Goal: Entertainment & Leisure: Browse casually

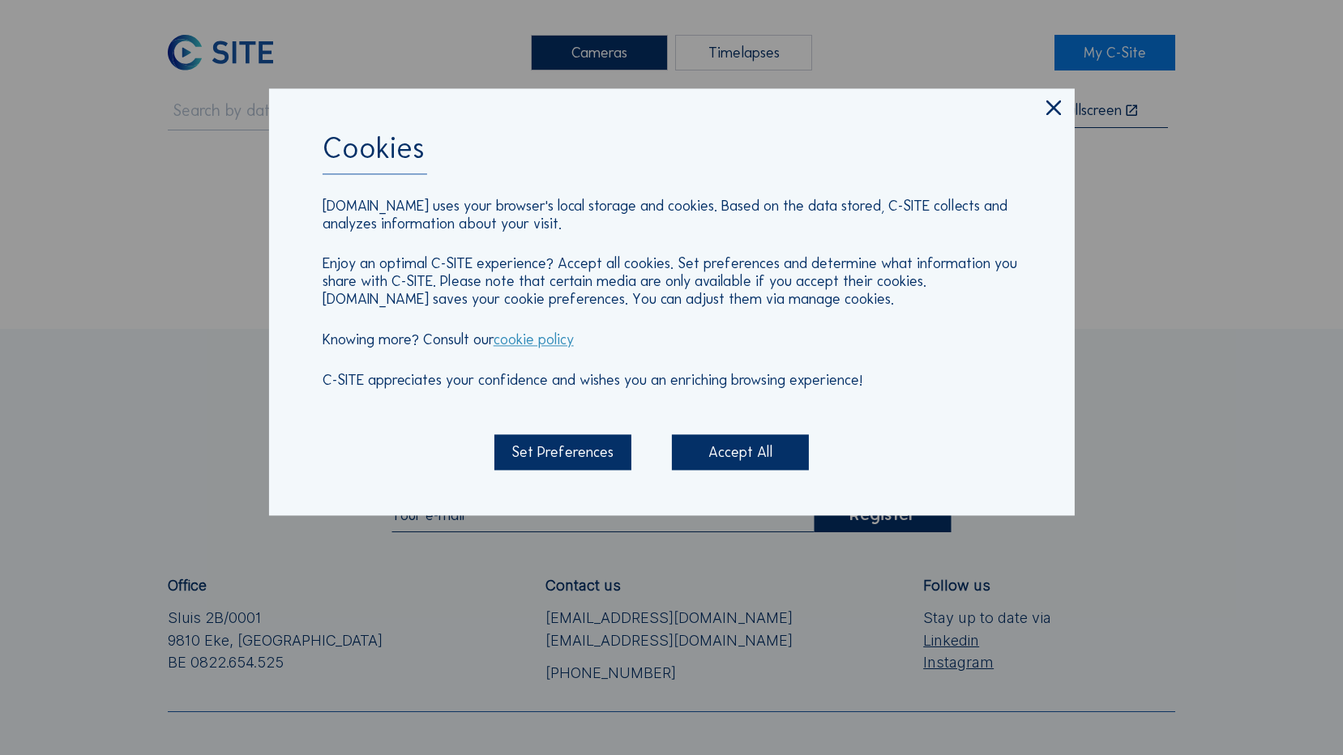
click at [1058, 106] on icon at bounding box center [1053, 109] width 25 height 26
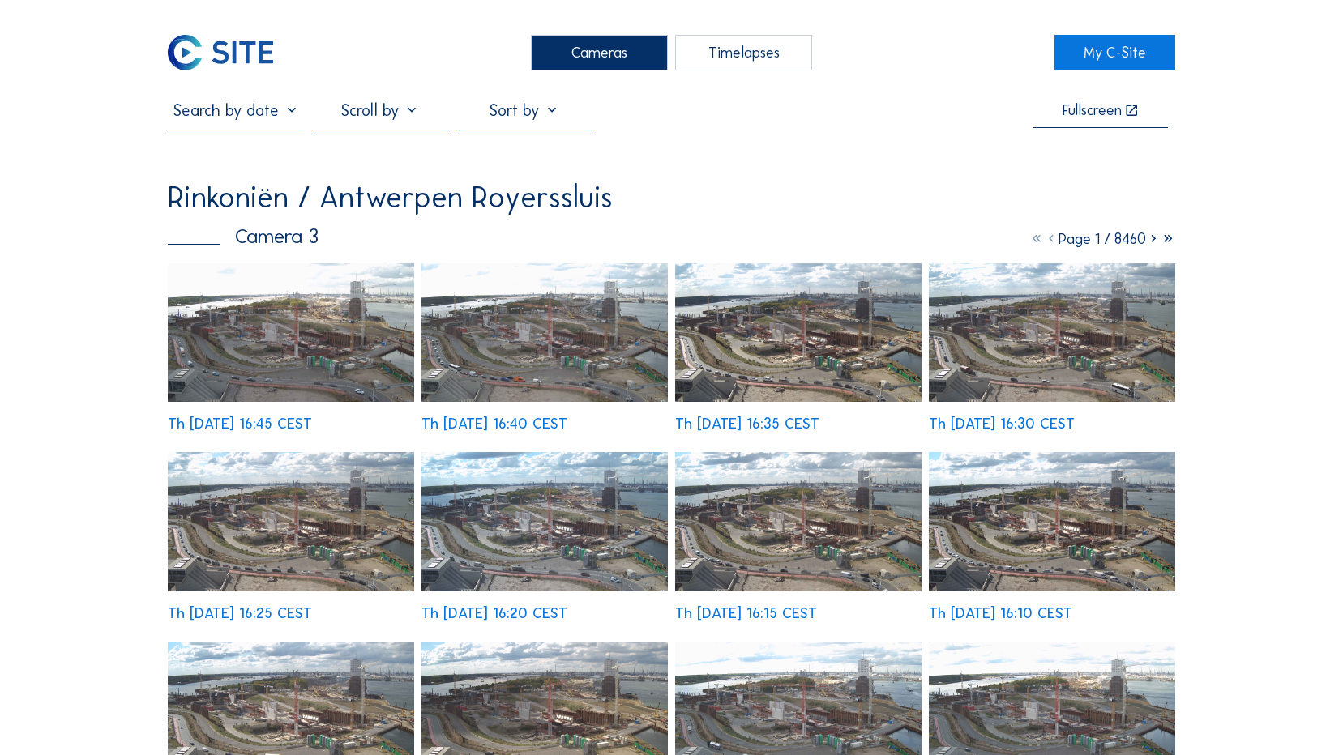
click at [284, 340] on img at bounding box center [291, 332] width 246 height 139
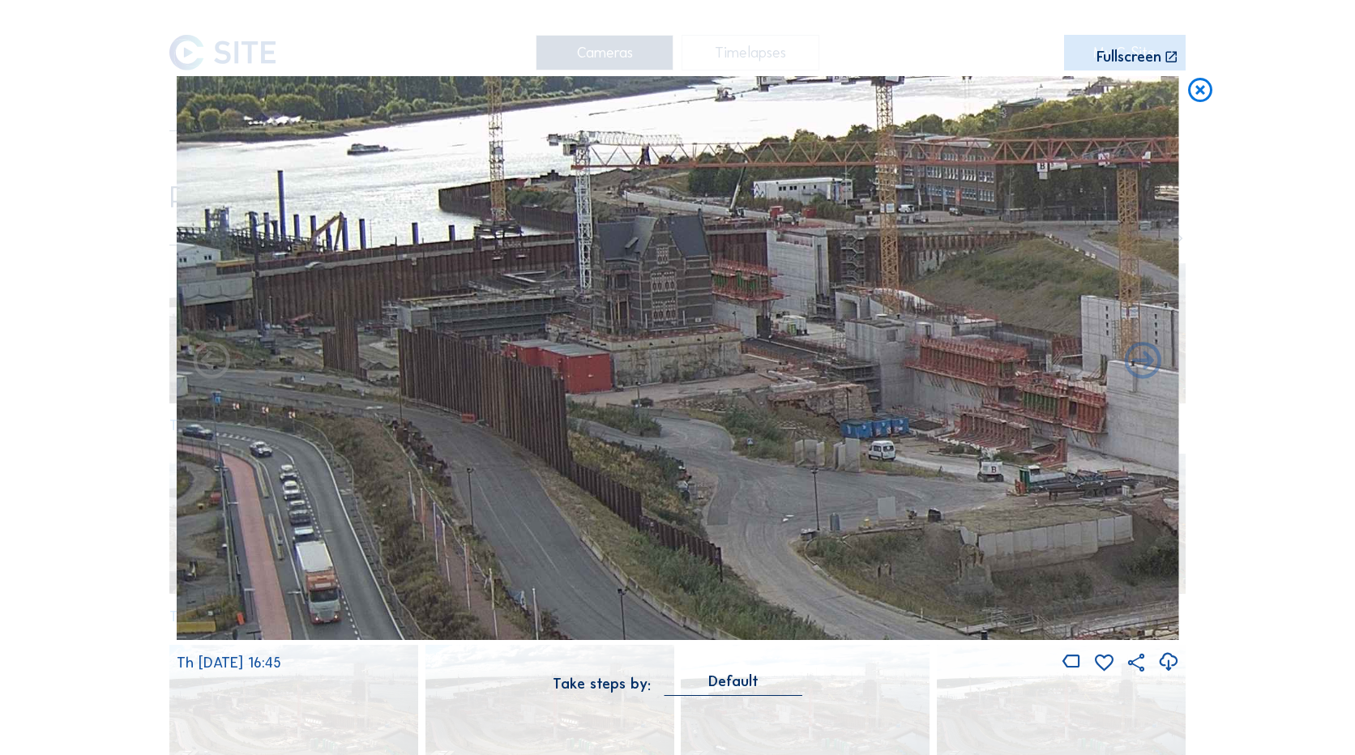
drag, startPoint x: 567, startPoint y: 331, endPoint x: 1297, endPoint y: 400, distance: 732.7
click at [1297, 400] on div "Scroll to travel through time | Press 'Alt' Button + Scroll to Zoom | Click and…" at bounding box center [677, 377] width 1355 height 755
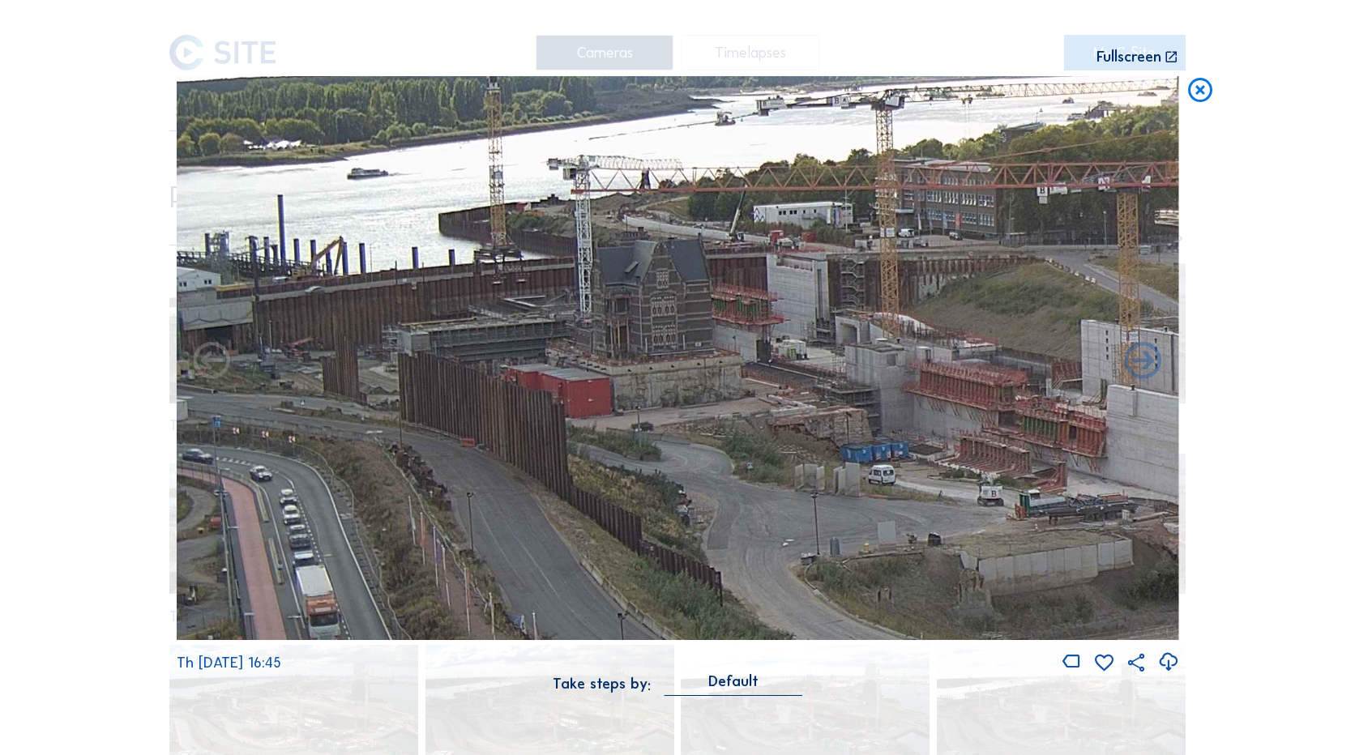
click at [556, 417] on img at bounding box center [678, 358] width 1003 height 564
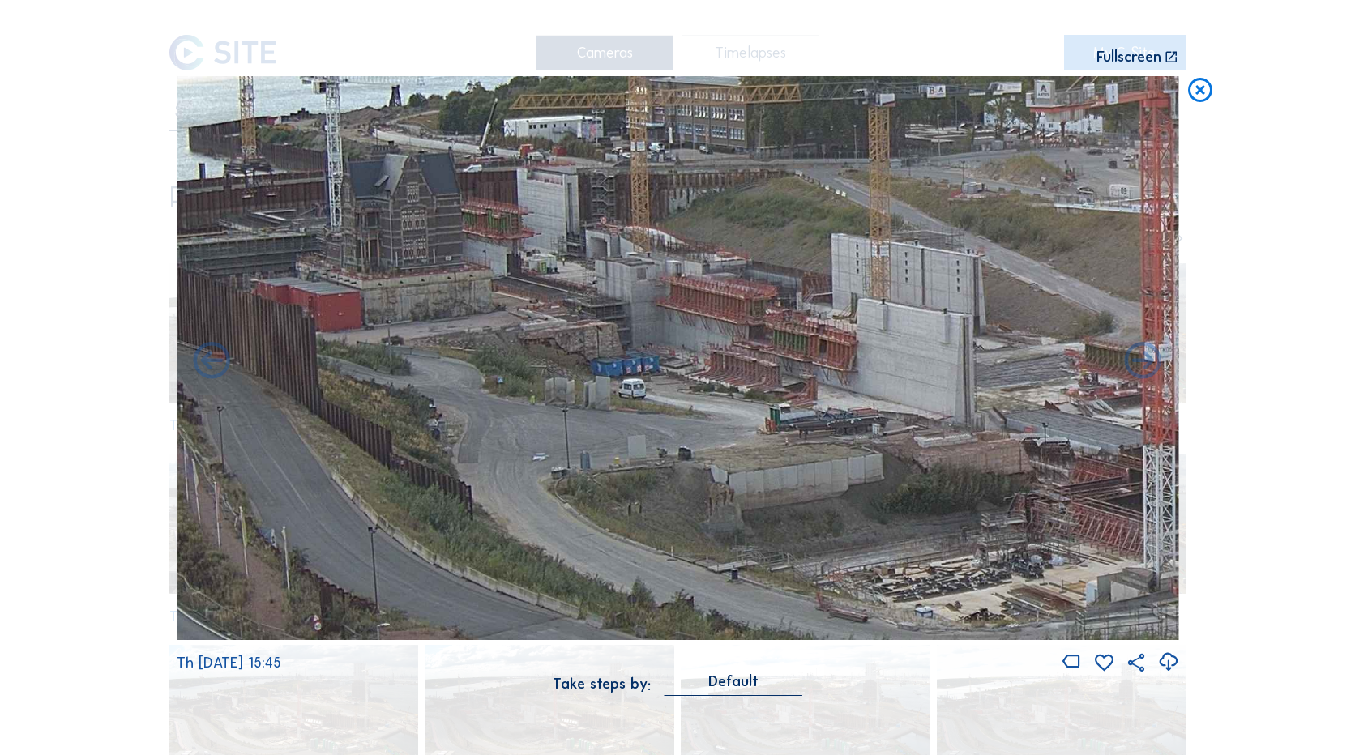
drag, startPoint x: 780, startPoint y: 425, endPoint x: 487, endPoint y: 337, distance: 306.2
click at [485, 331] on img at bounding box center [678, 358] width 1003 height 564
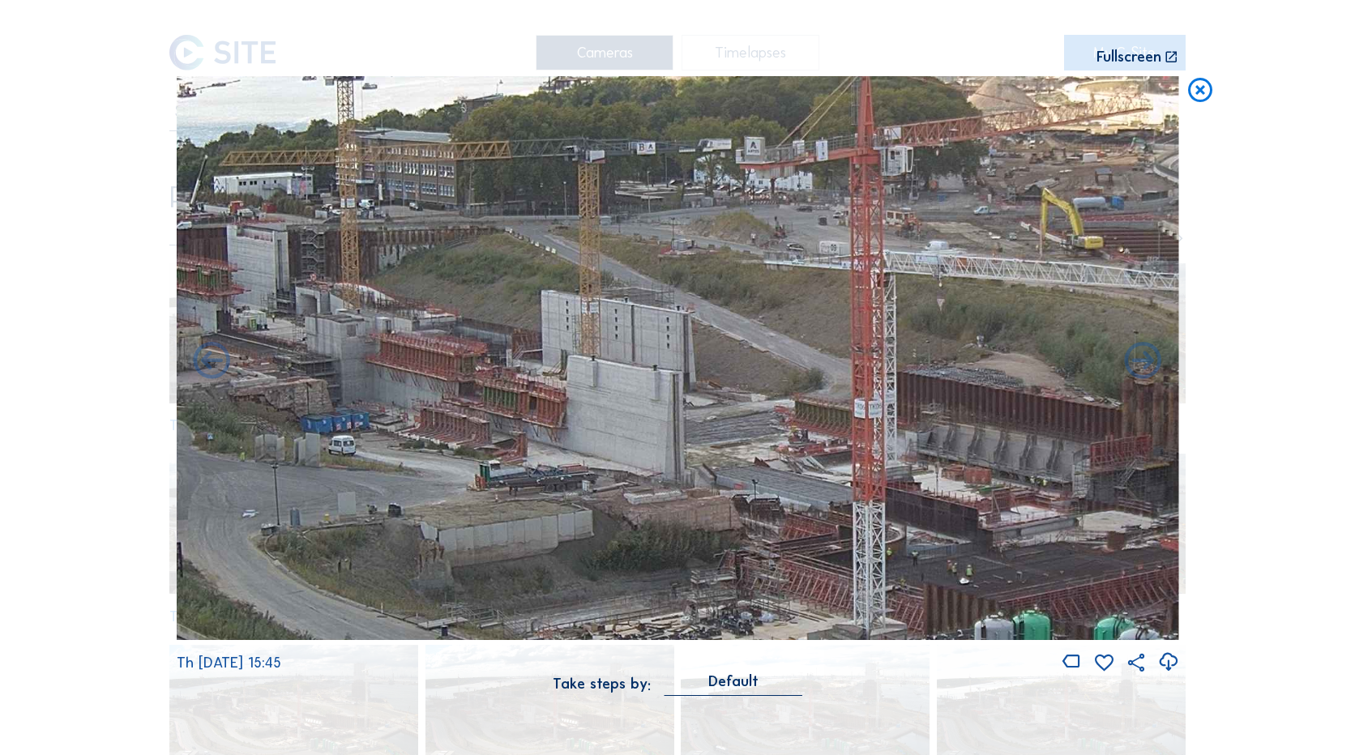
drag, startPoint x: 899, startPoint y: 413, endPoint x: 718, endPoint y: 506, distance: 203.3
click at [718, 506] on img at bounding box center [678, 358] width 1003 height 564
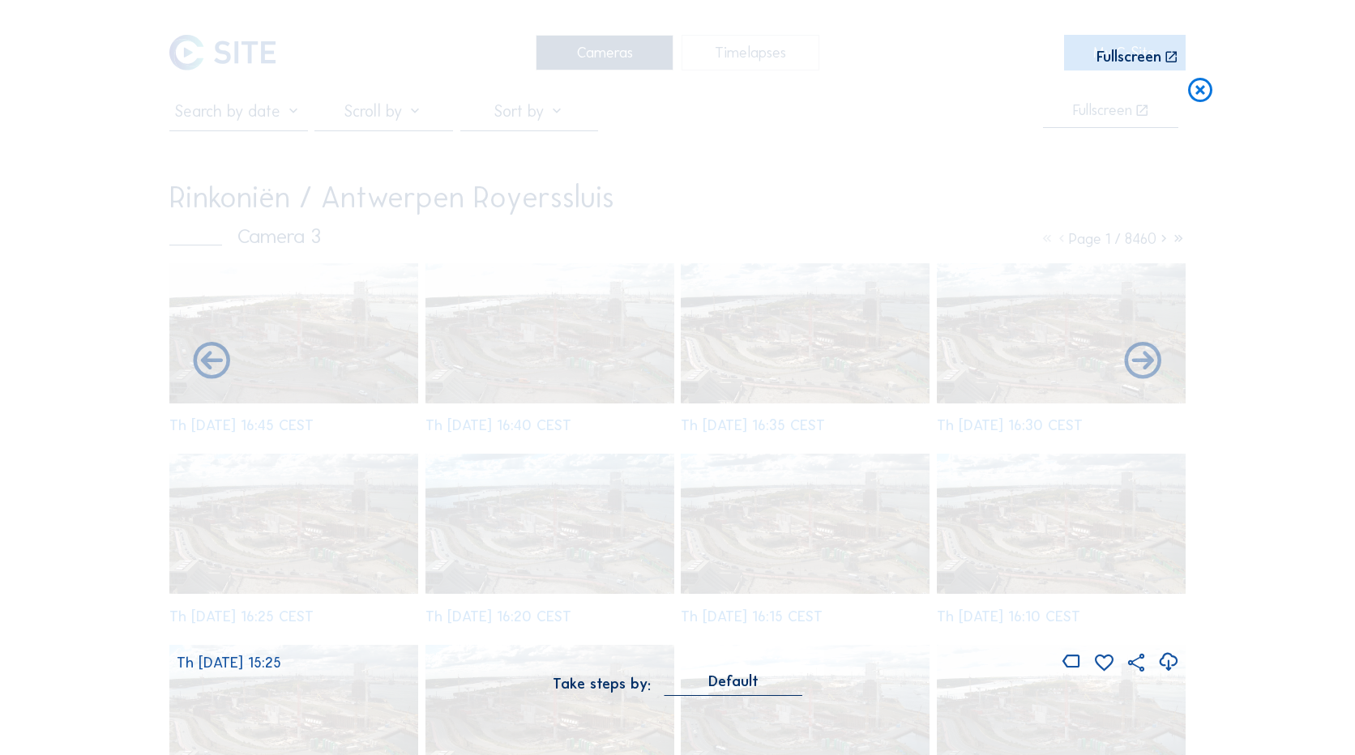
drag, startPoint x: 622, startPoint y: 461, endPoint x: 1197, endPoint y: 458, distance: 574.6
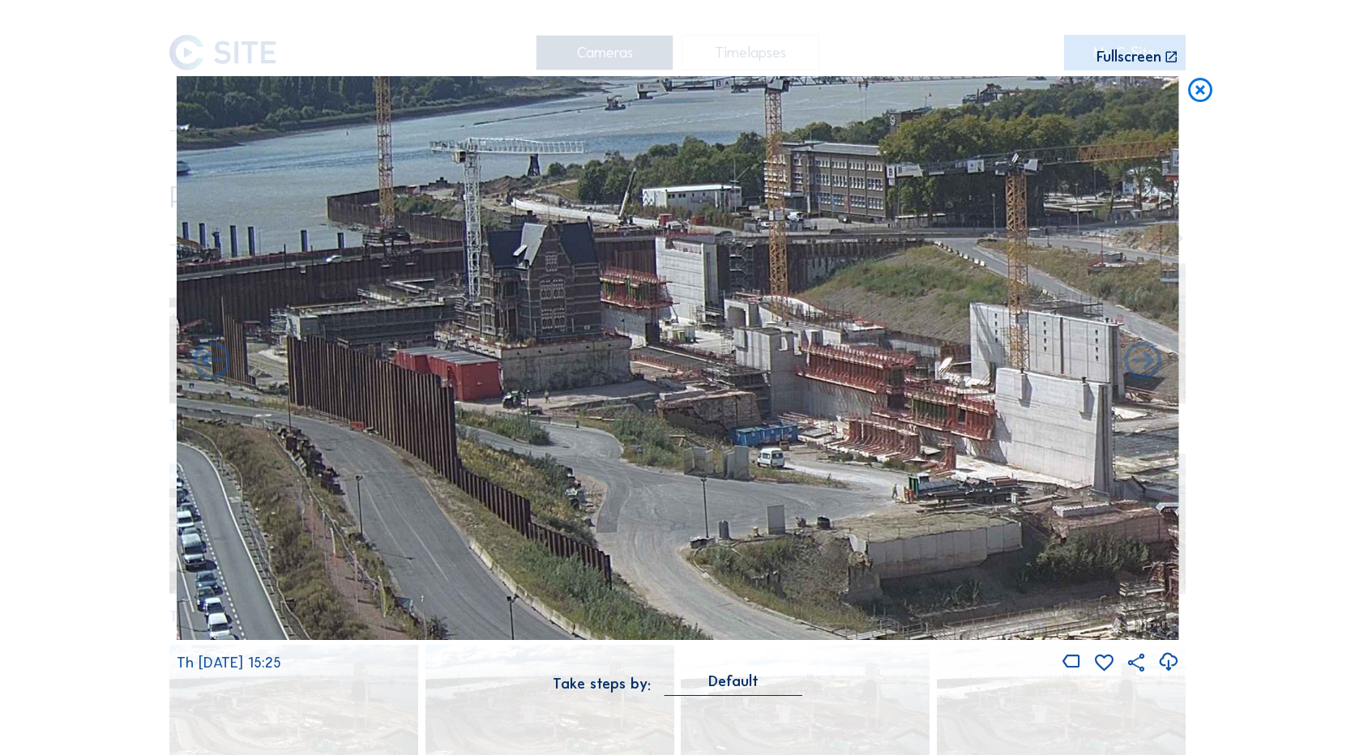
drag, startPoint x: 701, startPoint y: 414, endPoint x: 1228, endPoint y: 455, distance: 528.4
click at [1241, 456] on div "Scroll to travel through time | Press 'Alt' Button + Scroll to Zoom | Click and…" at bounding box center [677, 377] width 1355 height 755
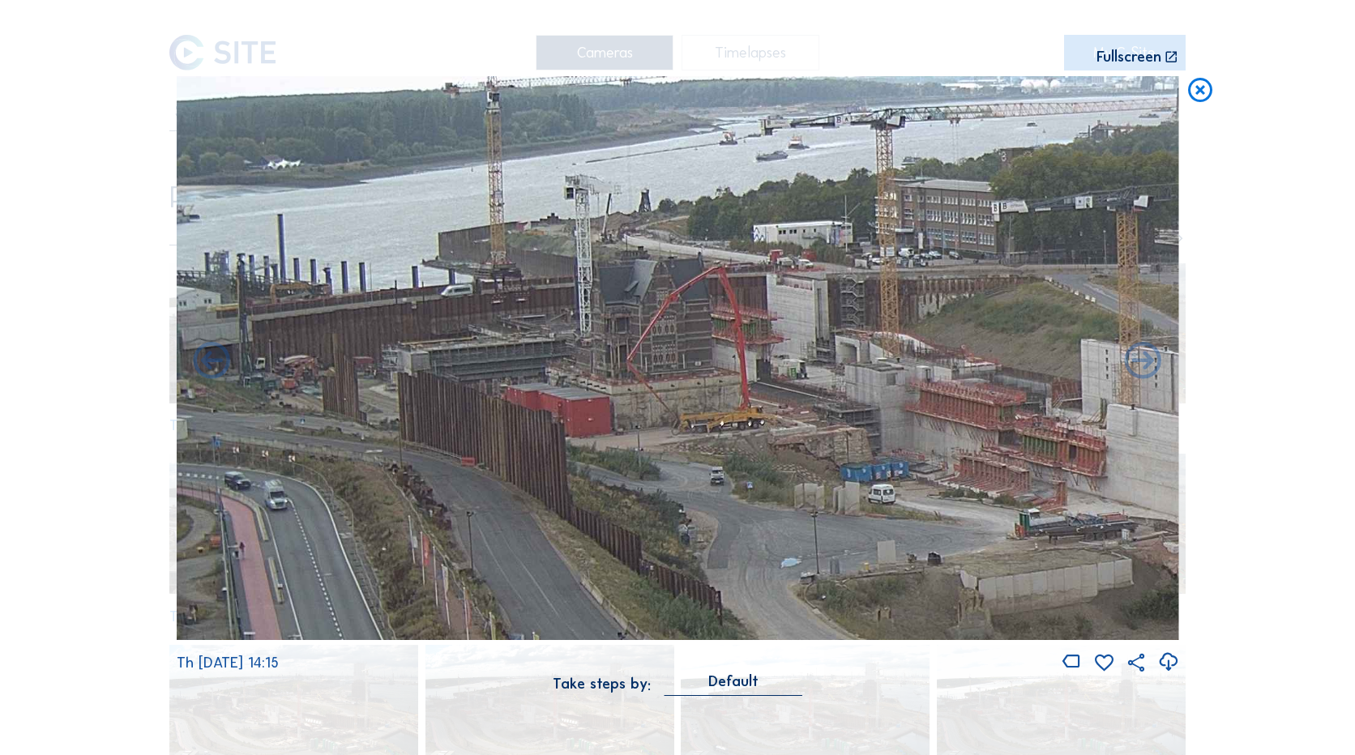
drag, startPoint x: 874, startPoint y: 450, endPoint x: 938, endPoint y: 457, distance: 64.4
click at [938, 457] on img at bounding box center [678, 358] width 1003 height 564
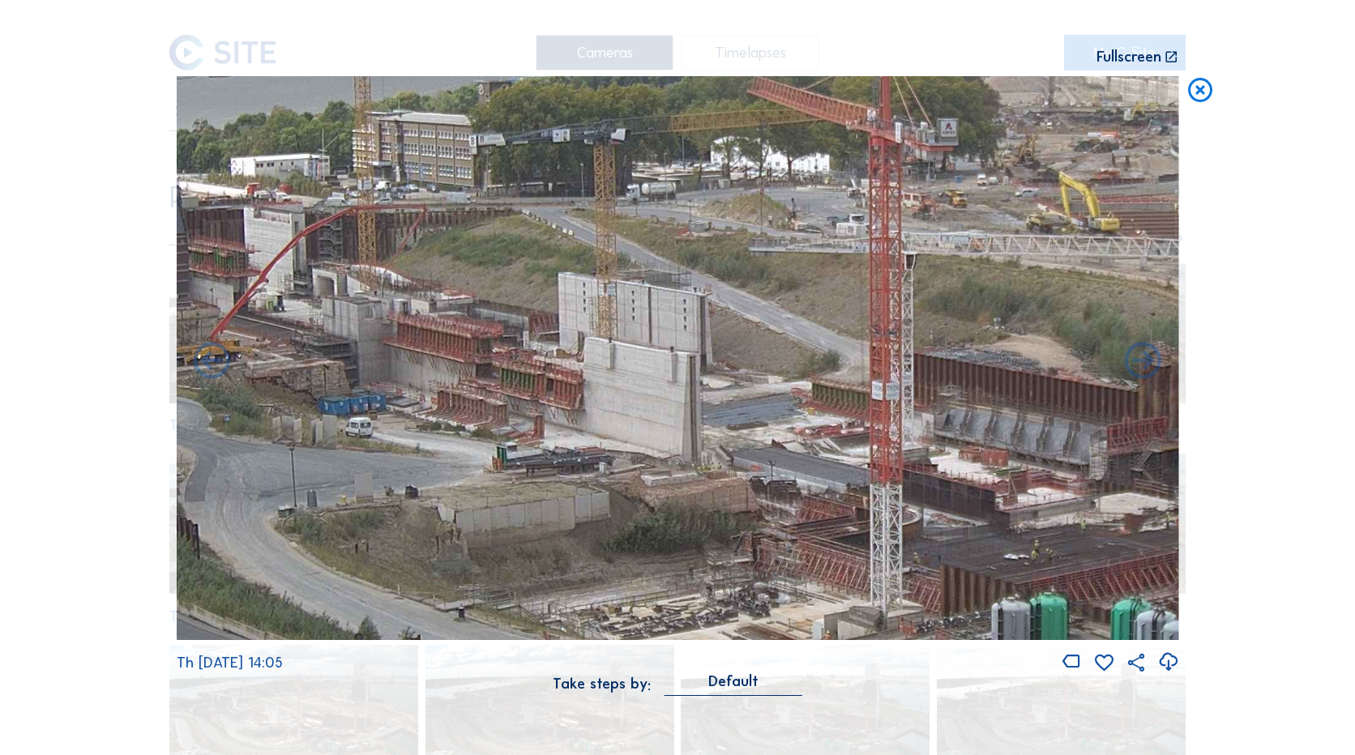
drag, startPoint x: 922, startPoint y: 459, endPoint x: 386, endPoint y: 392, distance: 540.6
click at [386, 391] on img at bounding box center [678, 358] width 1003 height 564
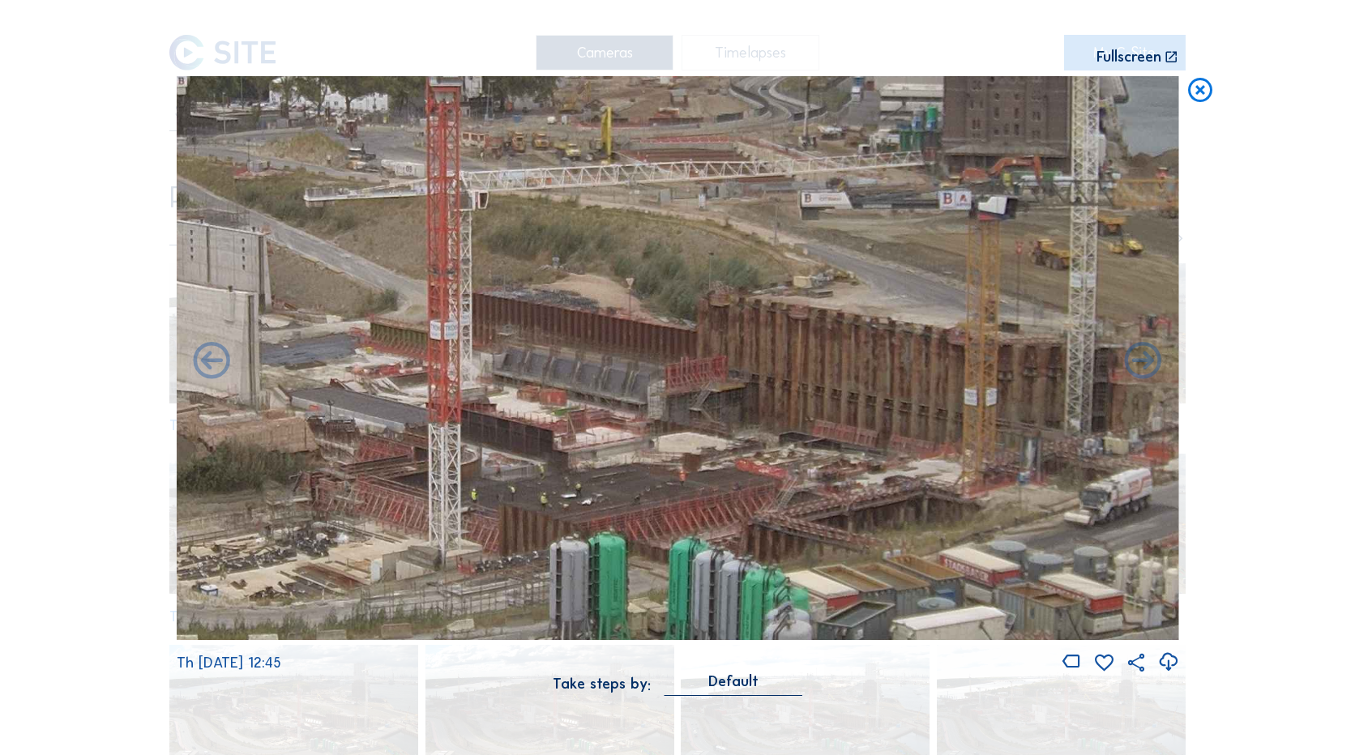
drag, startPoint x: 1007, startPoint y: 491, endPoint x: 499, endPoint y: 438, distance: 510.9
click at [498, 438] on img at bounding box center [678, 358] width 1003 height 564
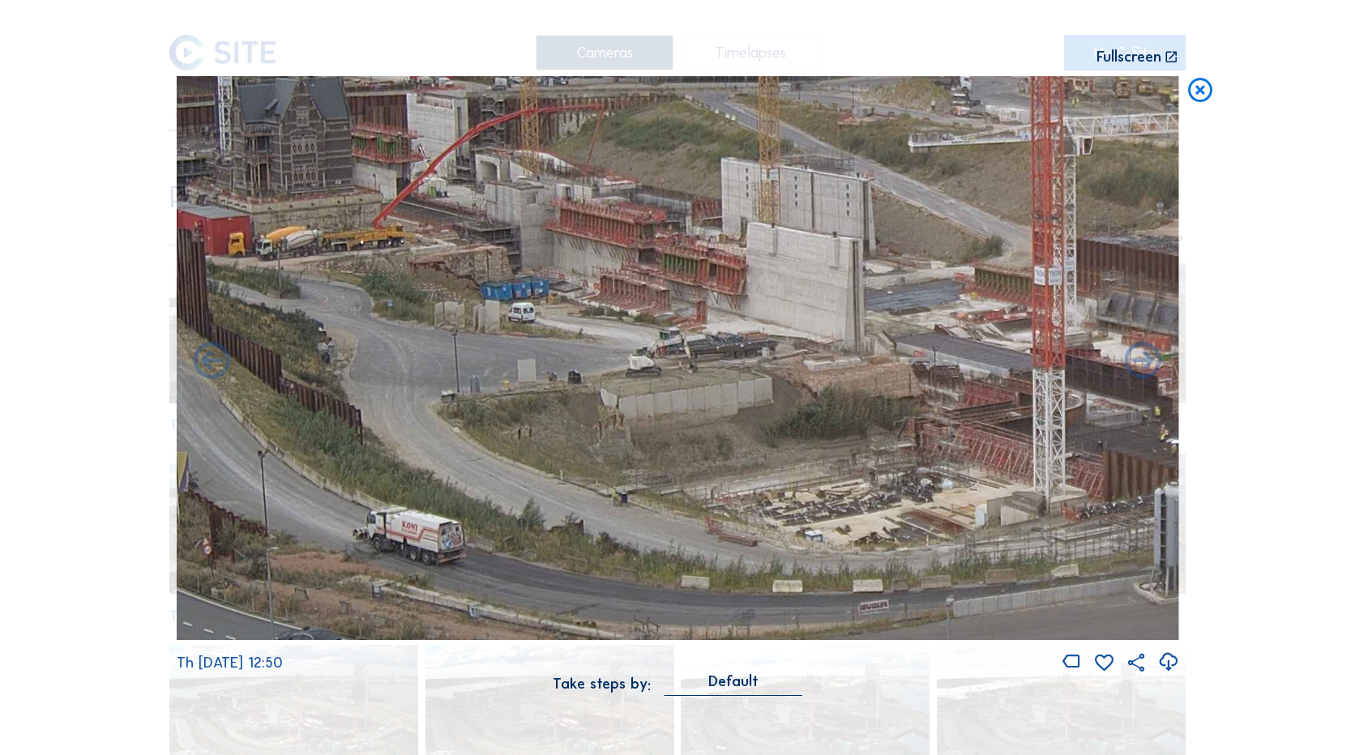
drag, startPoint x: 641, startPoint y: 517, endPoint x: 1579, endPoint y: 488, distance: 938.1
drag, startPoint x: 571, startPoint y: 477, endPoint x: 845, endPoint y: 485, distance: 274.8
click at [845, 485] on img at bounding box center [678, 358] width 1003 height 564
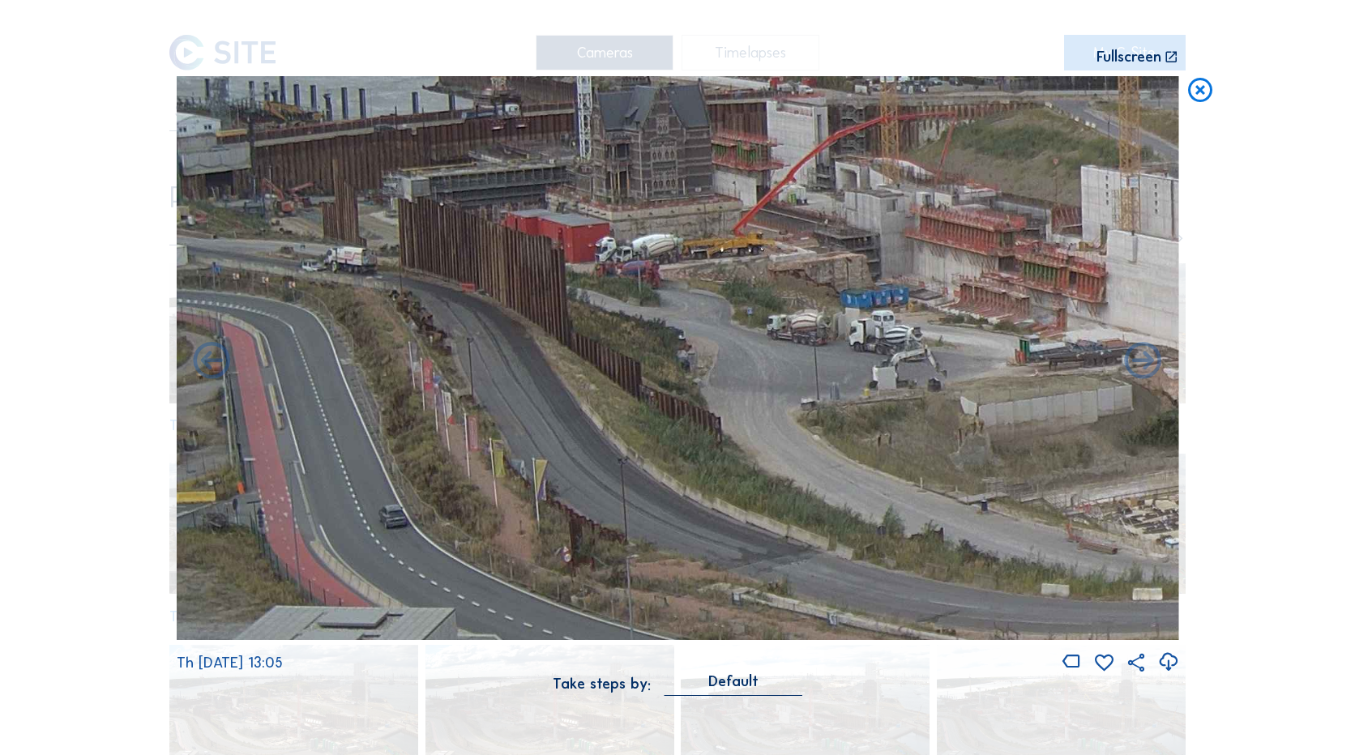
drag, startPoint x: 876, startPoint y: 494, endPoint x: 1084, endPoint y: 505, distance: 208.5
click at [1084, 505] on img at bounding box center [678, 358] width 1003 height 564
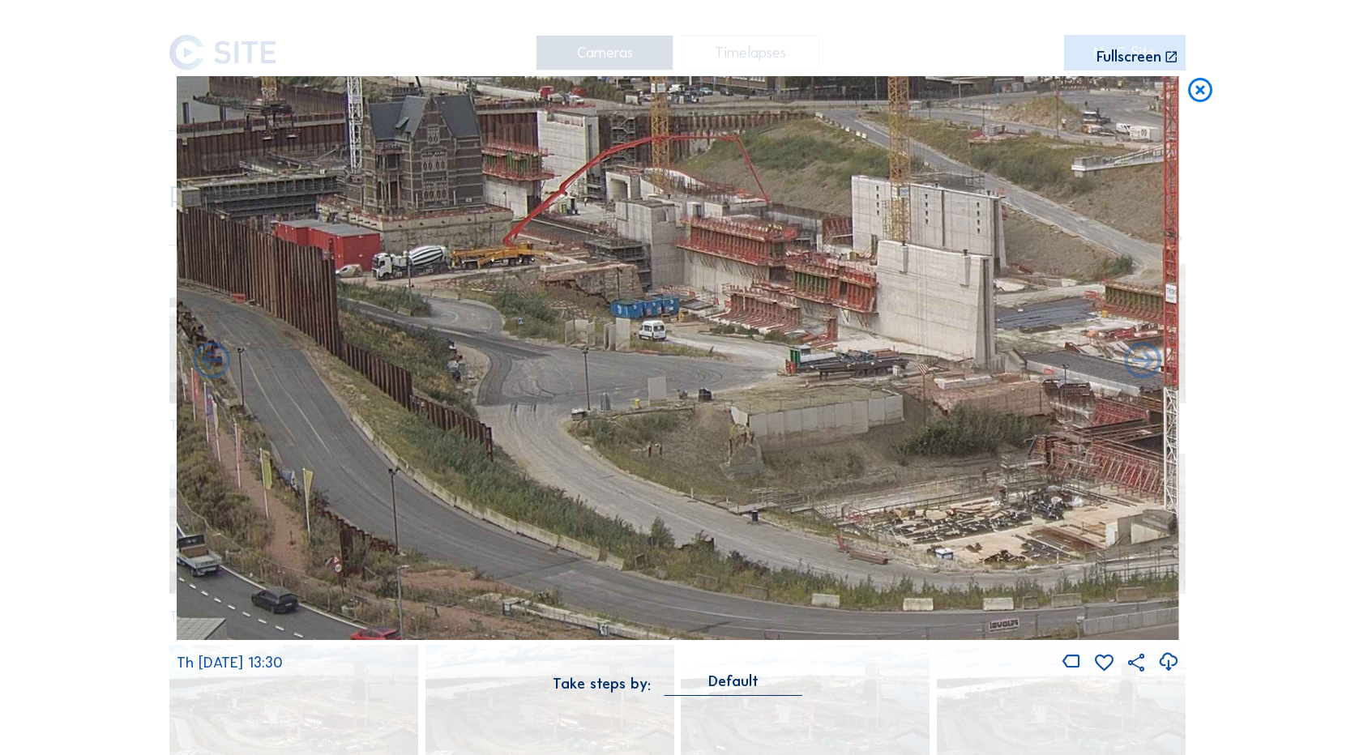
drag, startPoint x: 398, startPoint y: 481, endPoint x: 347, endPoint y: 481, distance: 51.1
click at [345, 481] on img at bounding box center [678, 358] width 1003 height 564
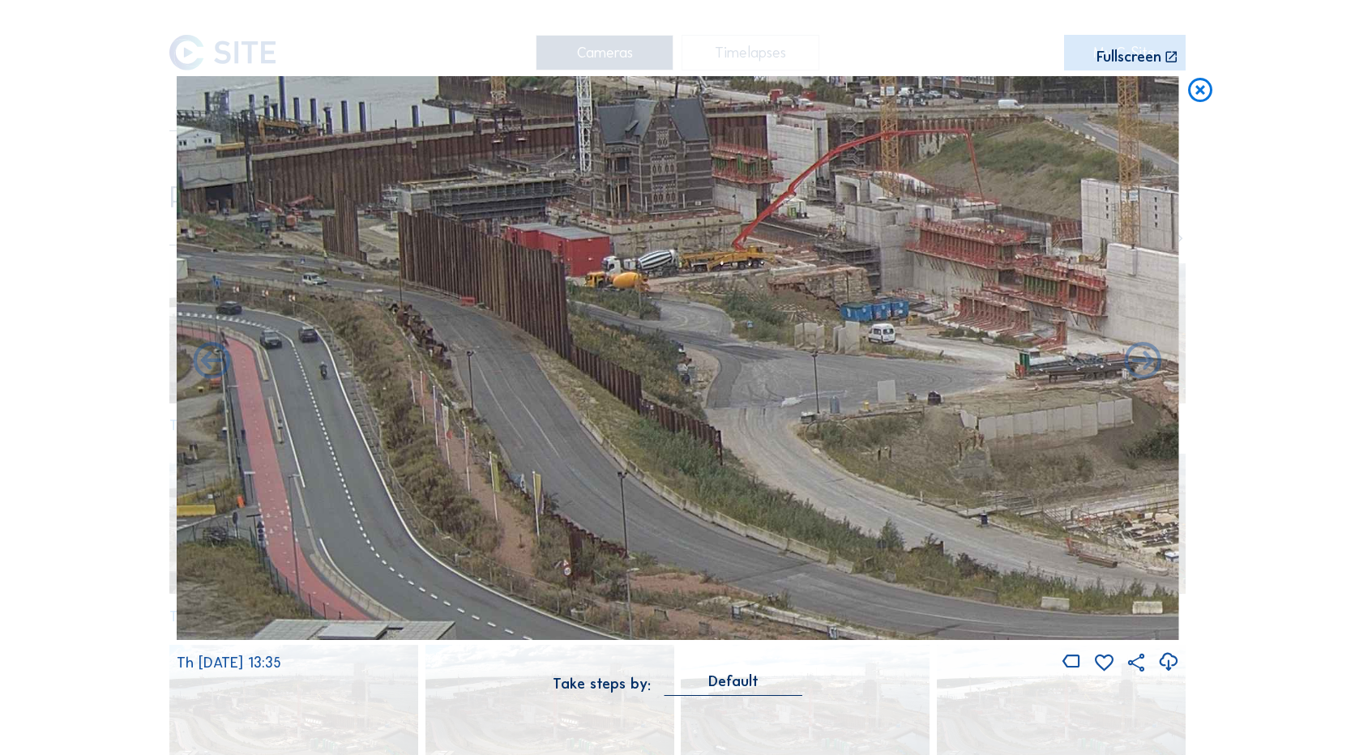
drag, startPoint x: 408, startPoint y: 481, endPoint x: 951, endPoint y: 484, distance: 542.2
click at [951, 484] on img at bounding box center [678, 358] width 1003 height 564
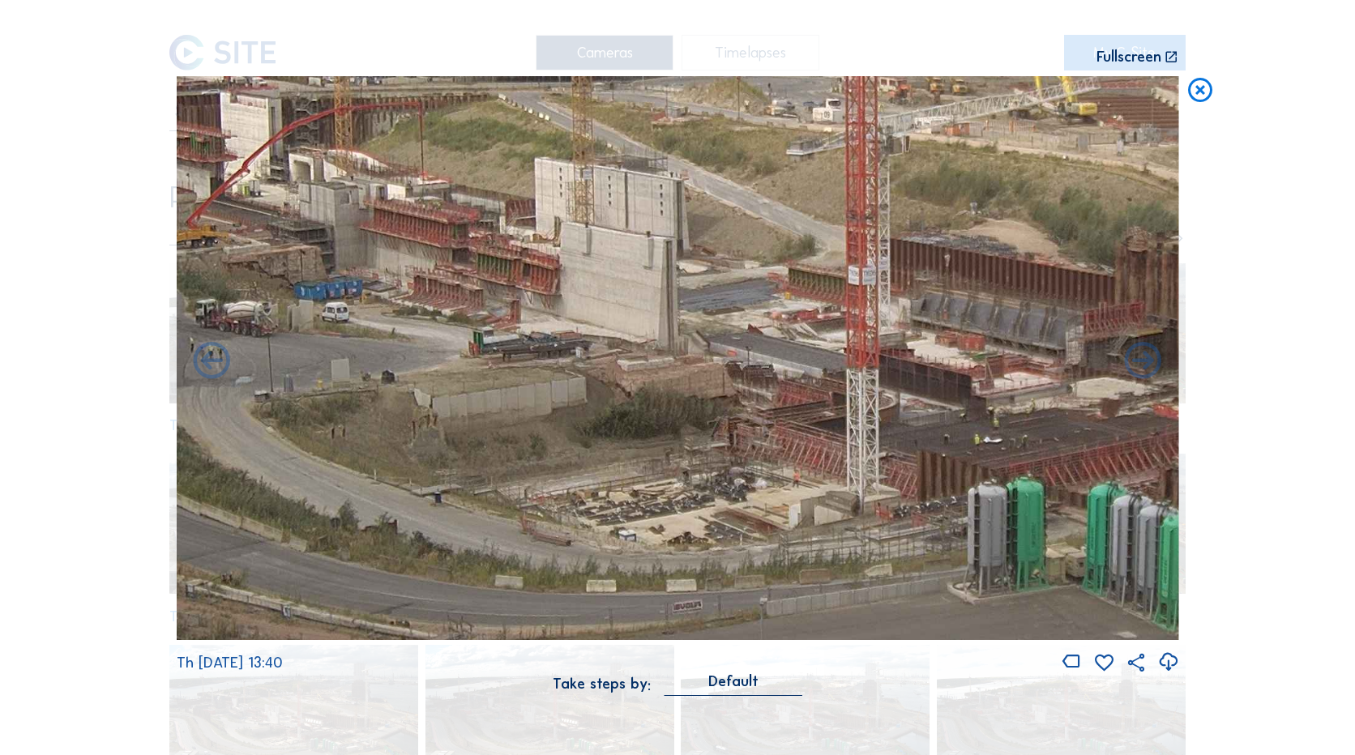
drag, startPoint x: 495, startPoint y: 455, endPoint x: 353, endPoint y: 461, distance: 142.7
click at [353, 461] on img at bounding box center [678, 358] width 1003 height 564
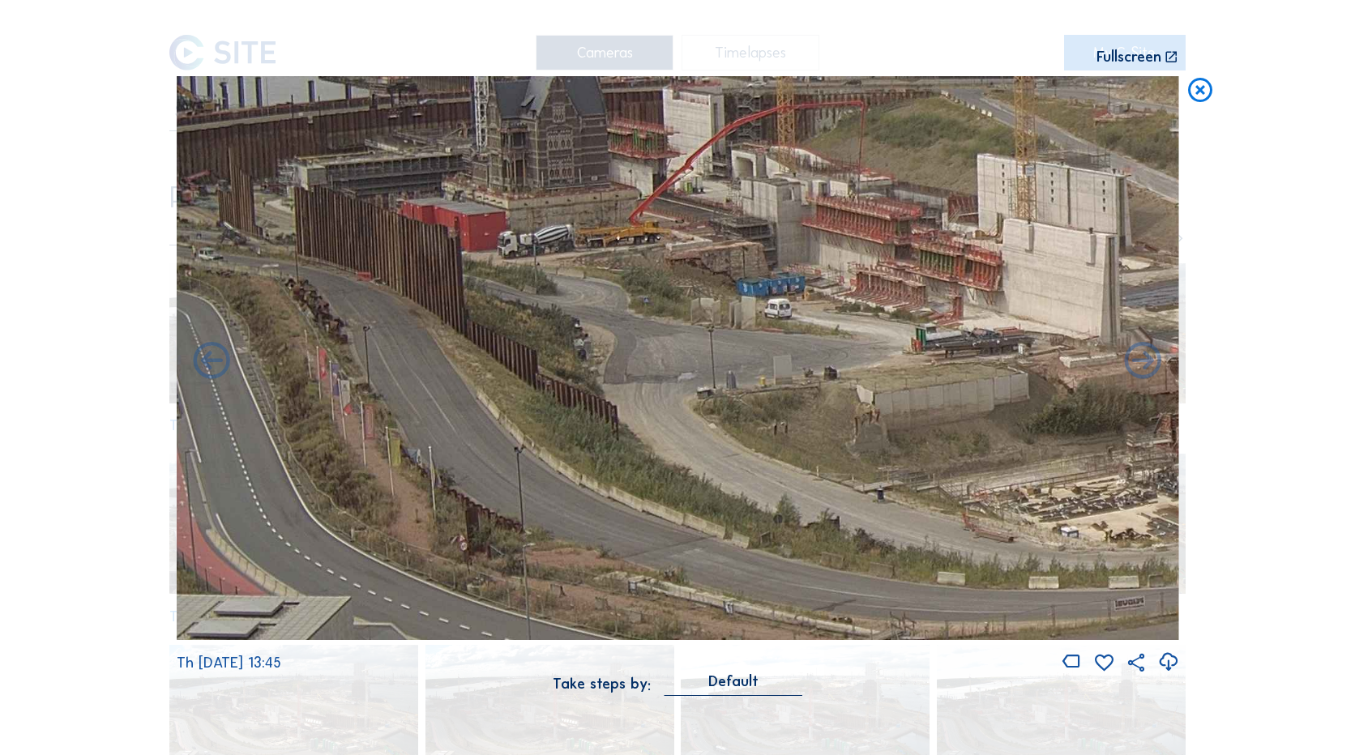
drag, startPoint x: 485, startPoint y: 464, endPoint x: 1068, endPoint y: 469, distance: 582.7
click at [1068, 469] on img at bounding box center [678, 358] width 1003 height 564
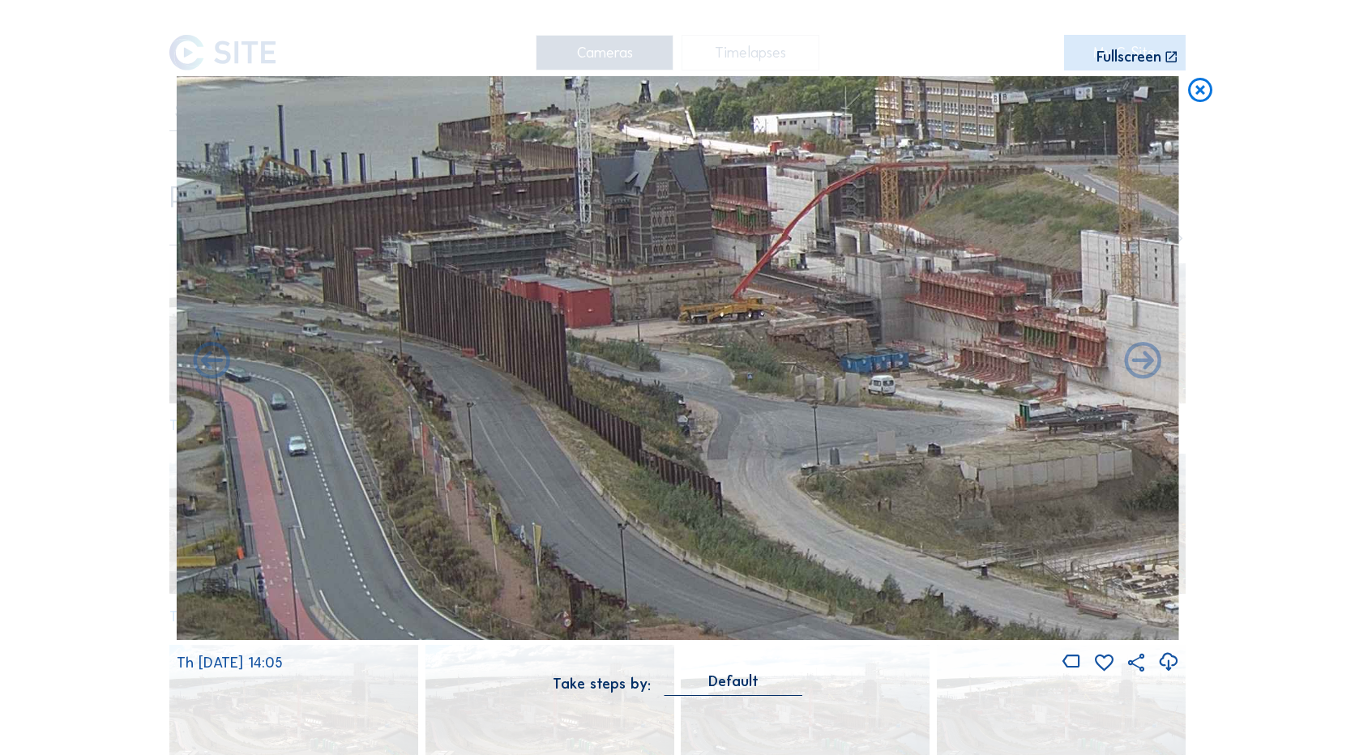
drag, startPoint x: 601, startPoint y: 455, endPoint x: 1076, endPoint y: 523, distance: 479.8
click at [1076, 523] on img at bounding box center [678, 358] width 1003 height 564
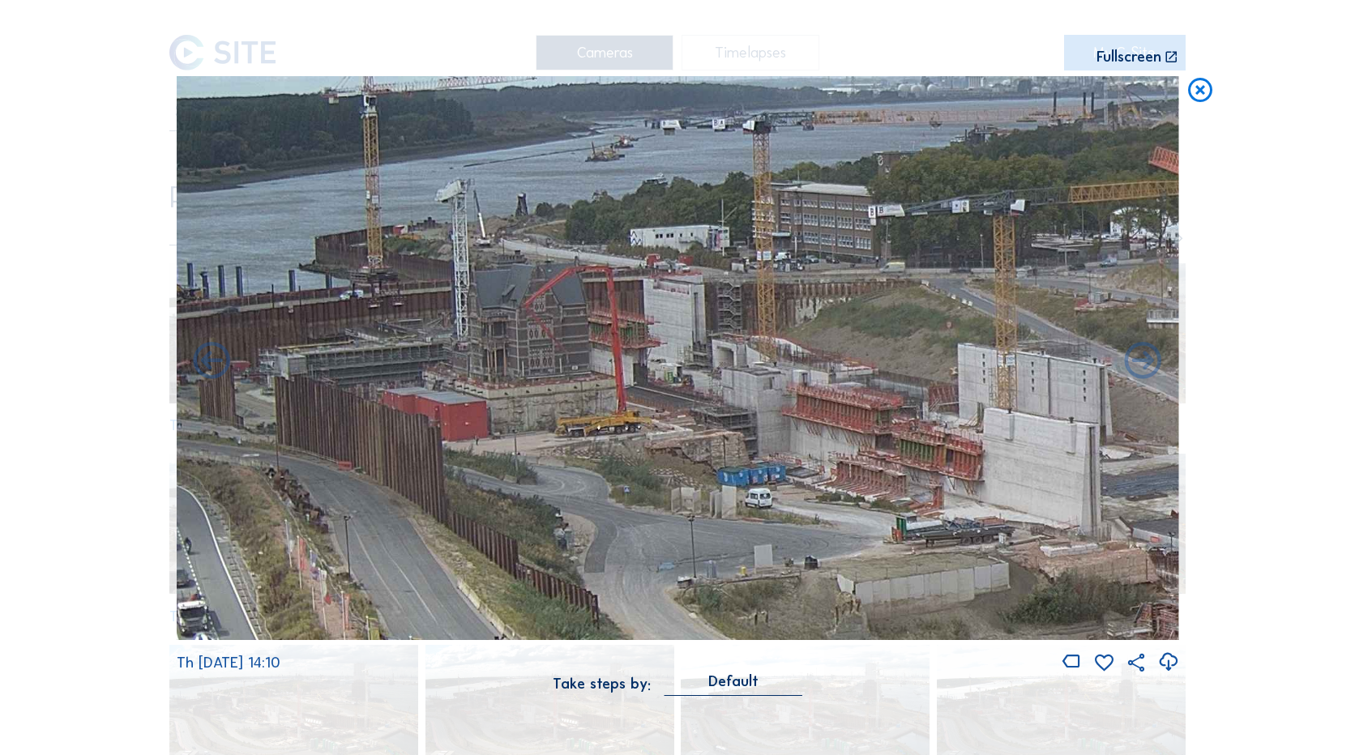
drag, startPoint x: 632, startPoint y: 494, endPoint x: 569, endPoint y: 585, distance: 111.3
click at [569, 585] on img at bounding box center [678, 358] width 1003 height 564
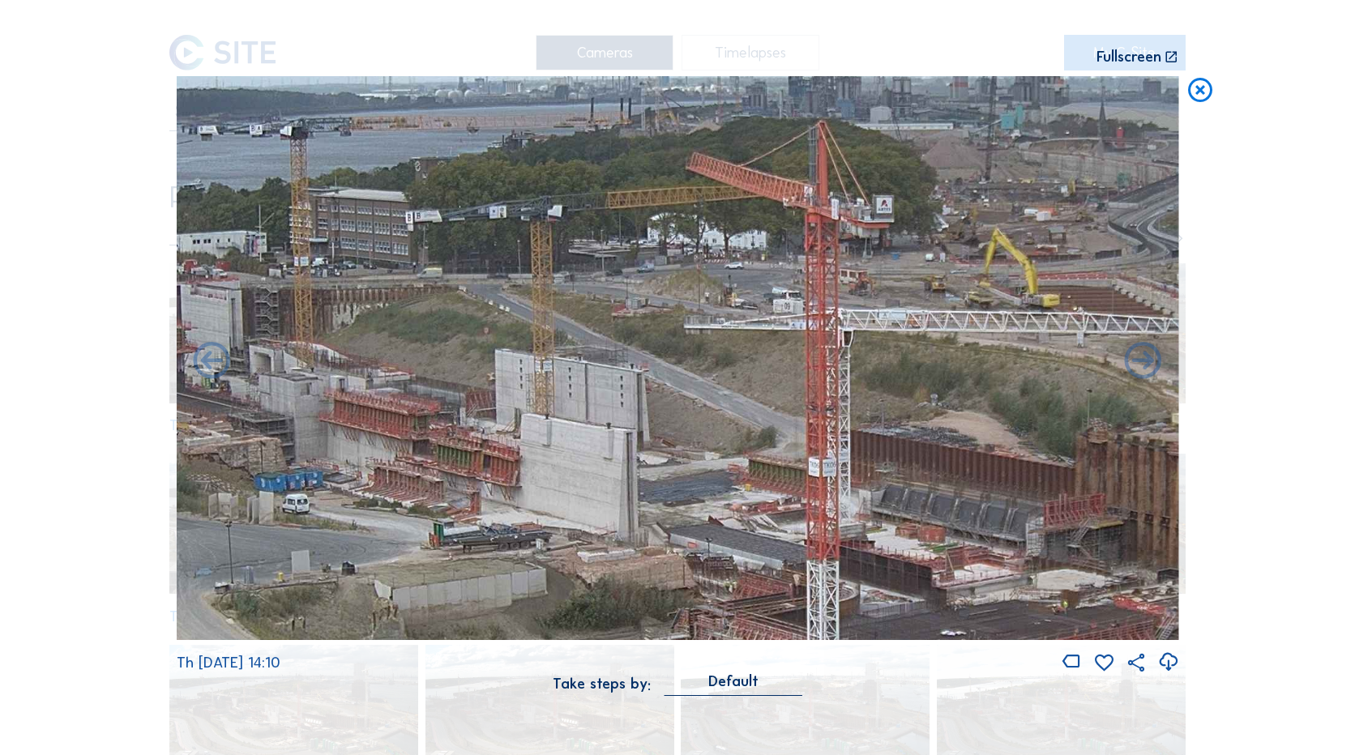
drag, startPoint x: 746, startPoint y: 472, endPoint x: 307, endPoint y: 476, distance: 438.5
click at [307, 476] on img at bounding box center [678, 358] width 1003 height 564
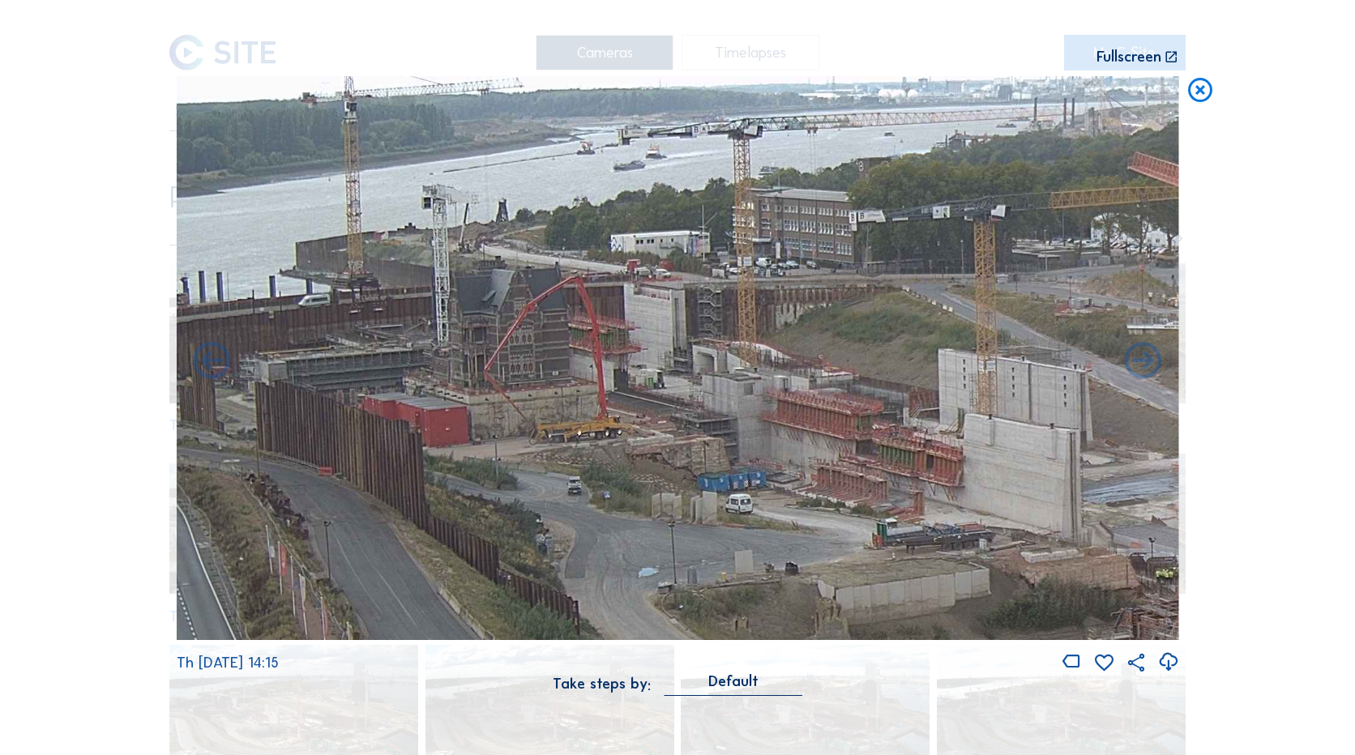
drag, startPoint x: 403, startPoint y: 444, endPoint x: 1307, endPoint y: 436, distance: 904.5
click at [1307, 436] on div "Scroll to travel through time | Press 'Alt' Button + Scroll to Zoom | Click and…" at bounding box center [677, 377] width 1355 height 755
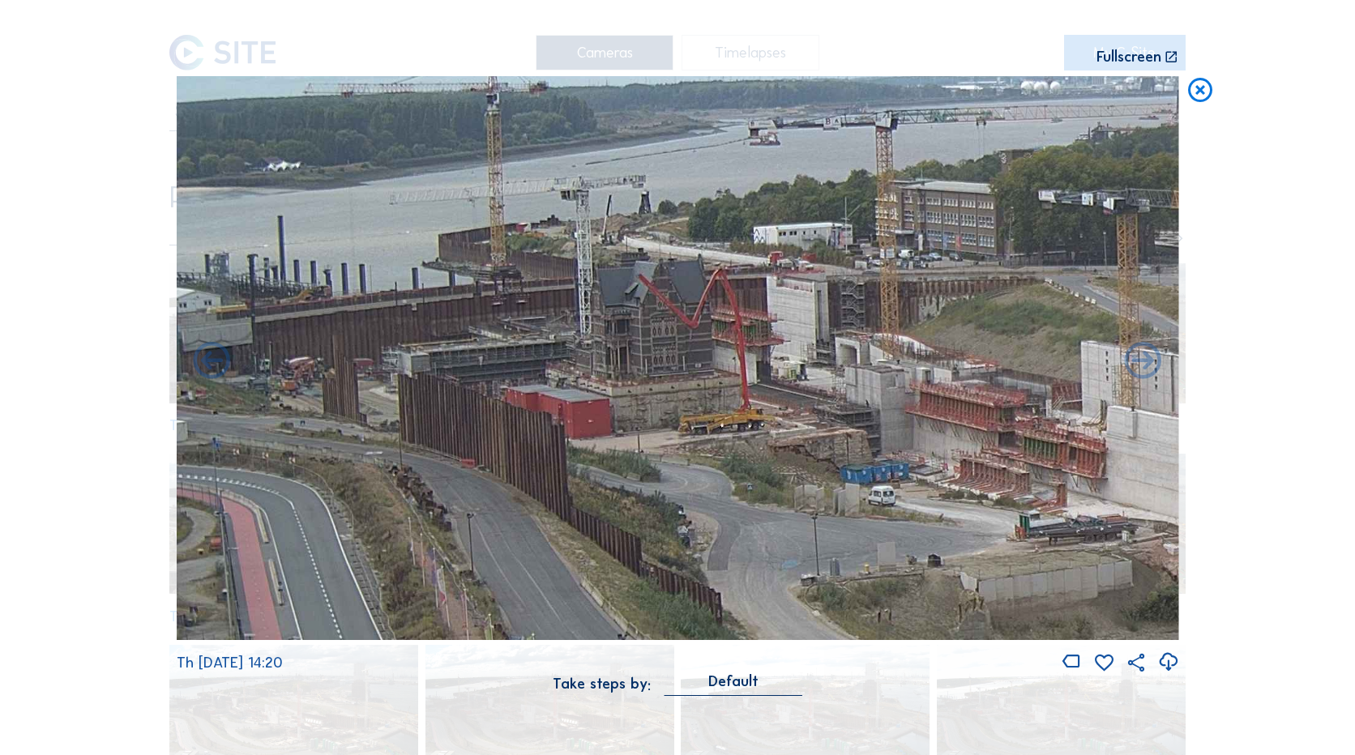
drag, startPoint x: 595, startPoint y: 430, endPoint x: 967, endPoint y: 430, distance: 372.0
click at [967, 430] on img at bounding box center [678, 358] width 1003 height 564
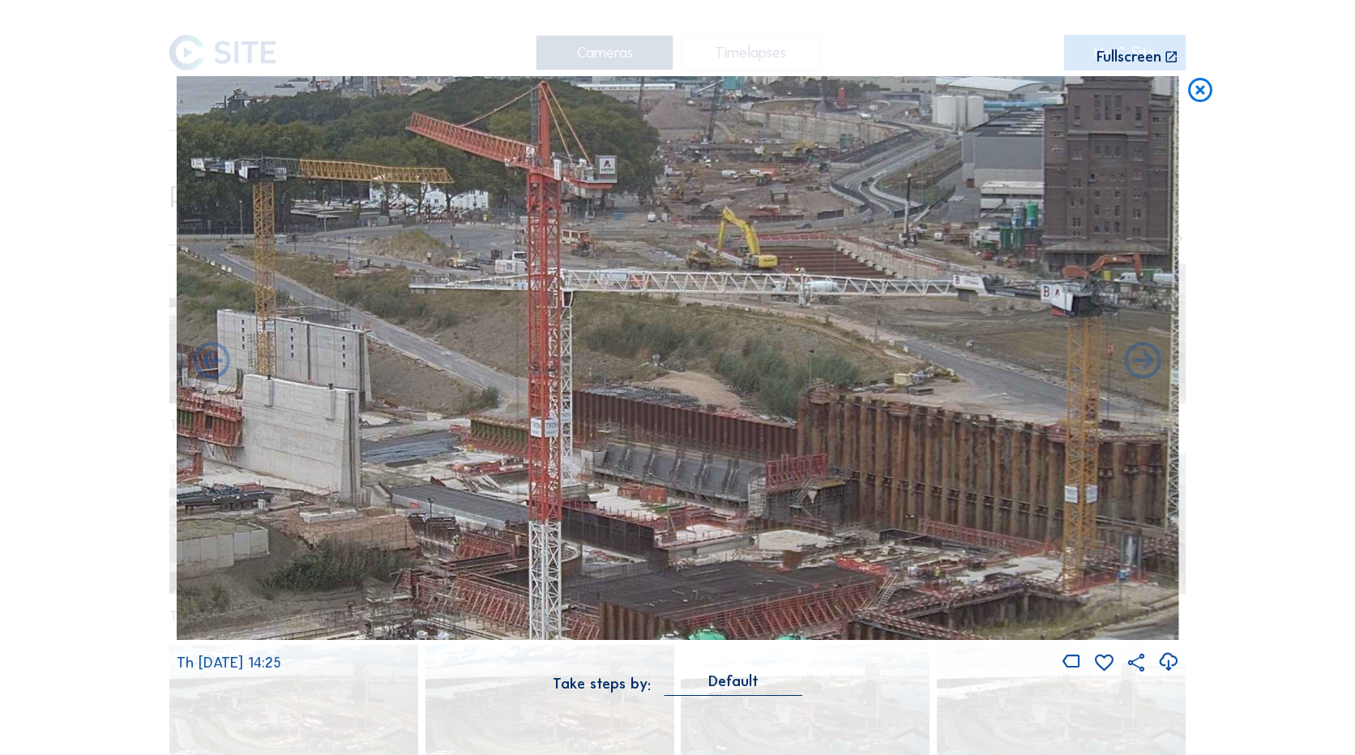
drag, startPoint x: 230, startPoint y: 465, endPoint x: 58, endPoint y: 449, distance: 172.6
click at [58, 449] on div "Scroll to travel through time | Press 'Alt' Button + Scroll to Zoom | Click and…" at bounding box center [677, 377] width 1355 height 755
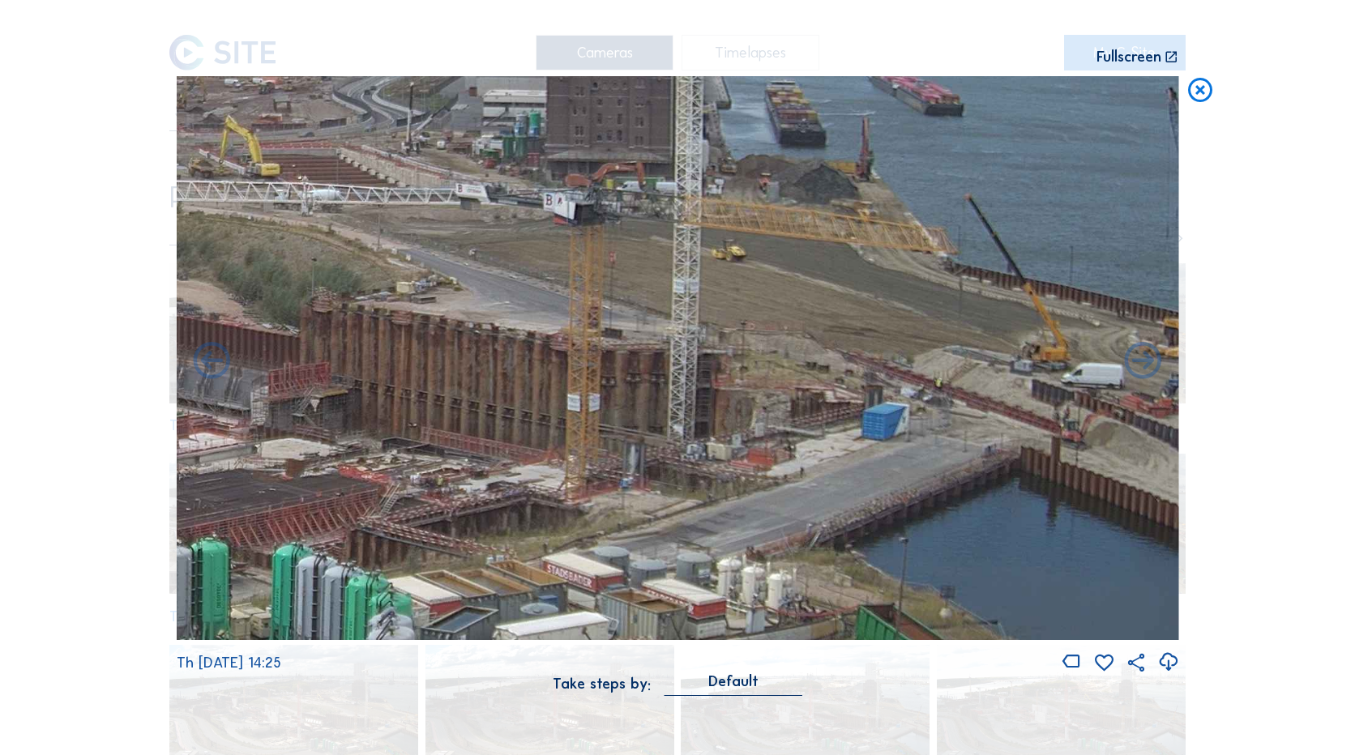
drag, startPoint x: 870, startPoint y: 528, endPoint x: 367, endPoint y: 451, distance: 508.2
click at [367, 451] on img at bounding box center [678, 358] width 1003 height 564
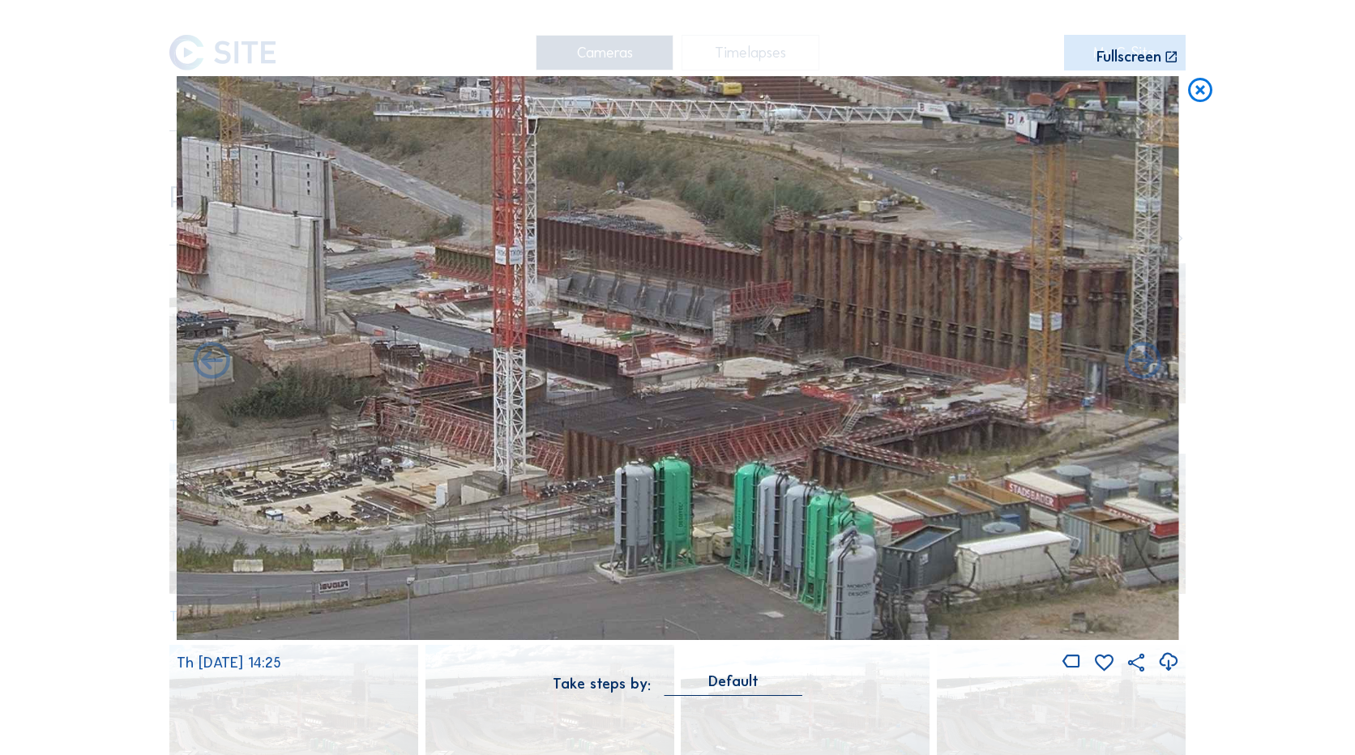
drag, startPoint x: 770, startPoint y: 413, endPoint x: 1028, endPoint y: 384, distance: 259.4
click at [1028, 384] on img at bounding box center [678, 358] width 1003 height 564
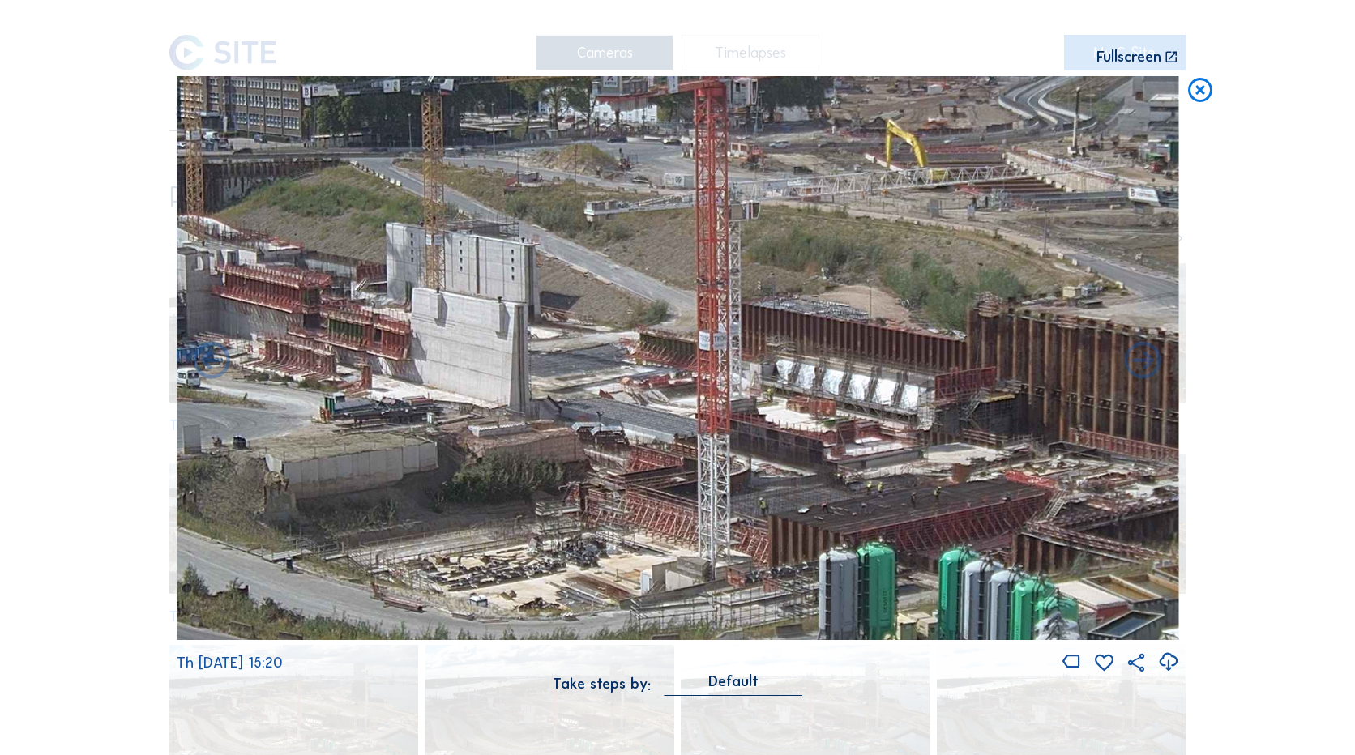
drag, startPoint x: 631, startPoint y: 495, endPoint x: 656, endPoint y: 542, distance: 53.7
click at [656, 542] on img at bounding box center [678, 358] width 1003 height 564
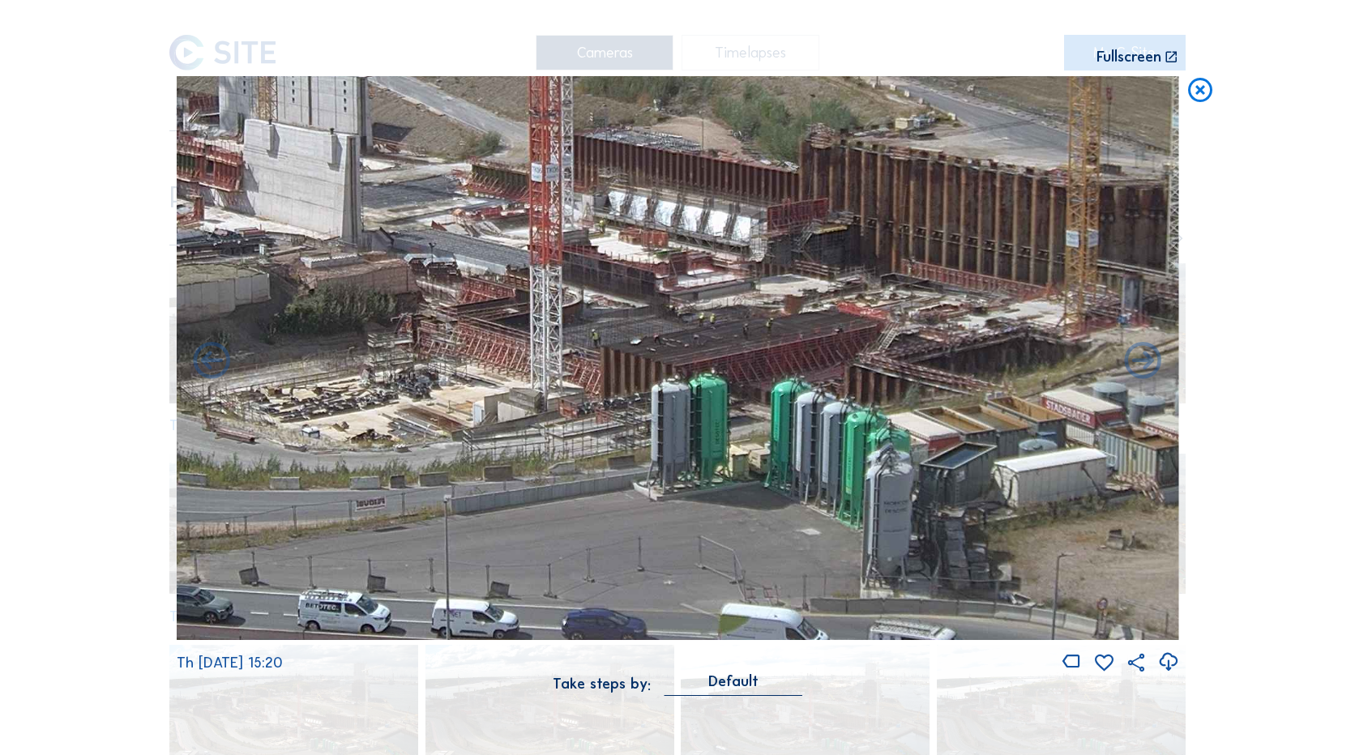
drag, startPoint x: 672, startPoint y: 520, endPoint x: 425, endPoint y: 264, distance: 355.4
click at [425, 264] on img at bounding box center [678, 358] width 1003 height 564
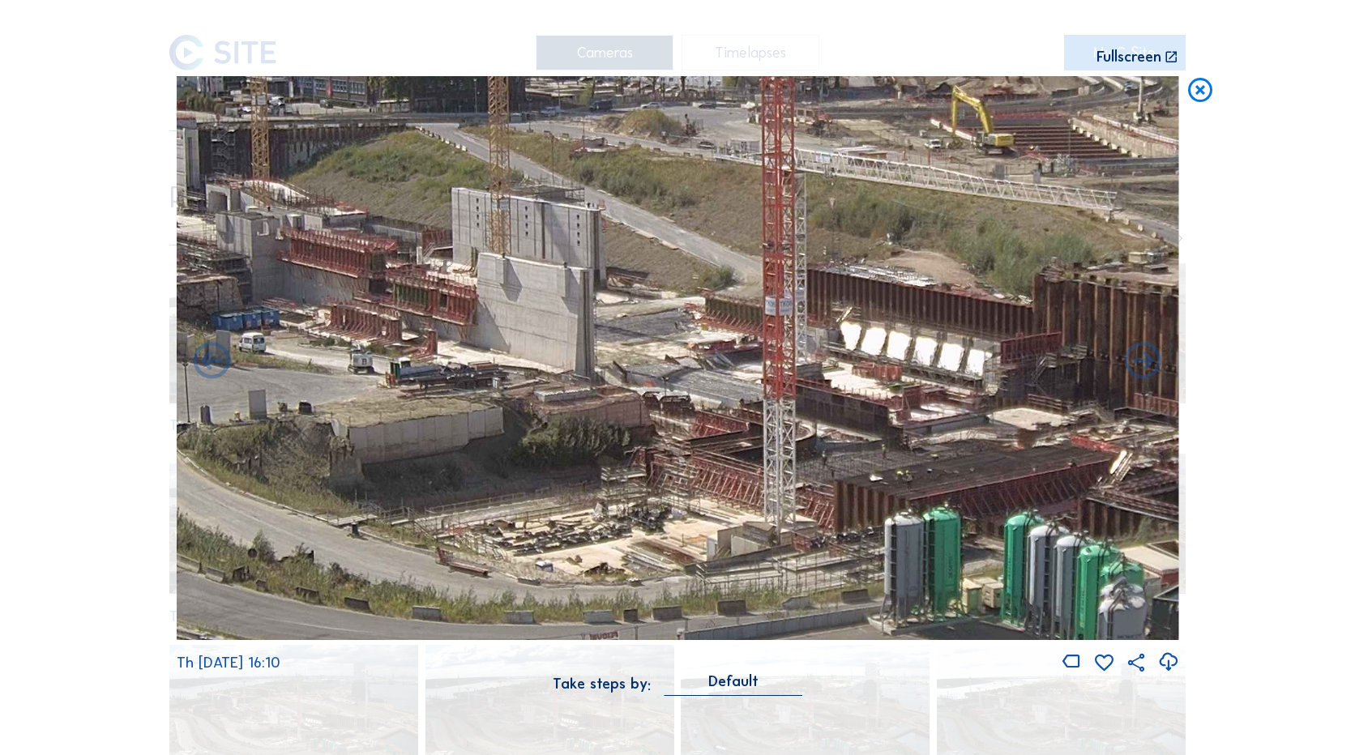
drag, startPoint x: 682, startPoint y: 395, endPoint x: 951, endPoint y: 560, distance: 315.4
click at [951, 560] on img at bounding box center [678, 358] width 1003 height 564
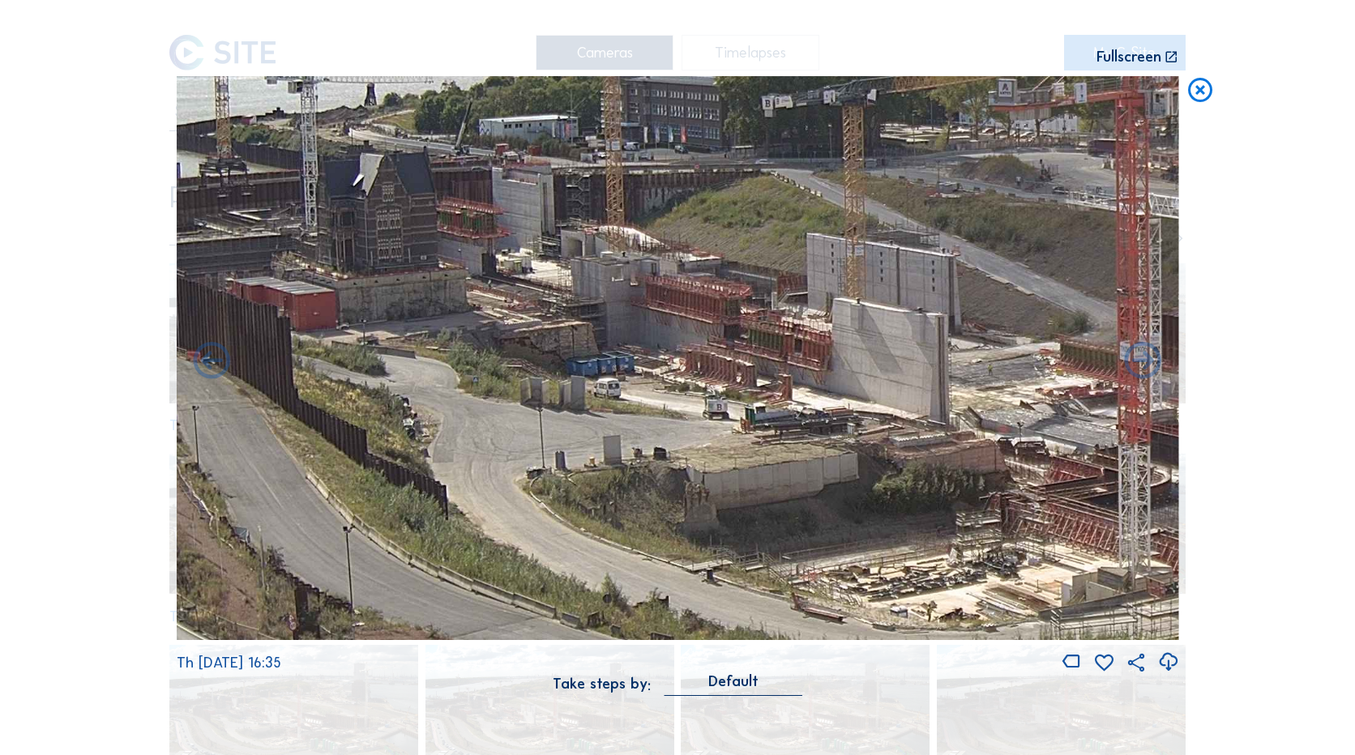
drag, startPoint x: 545, startPoint y: 412, endPoint x: 894, endPoint y: 451, distance: 351.5
click at [894, 451] on img at bounding box center [678, 358] width 1003 height 564
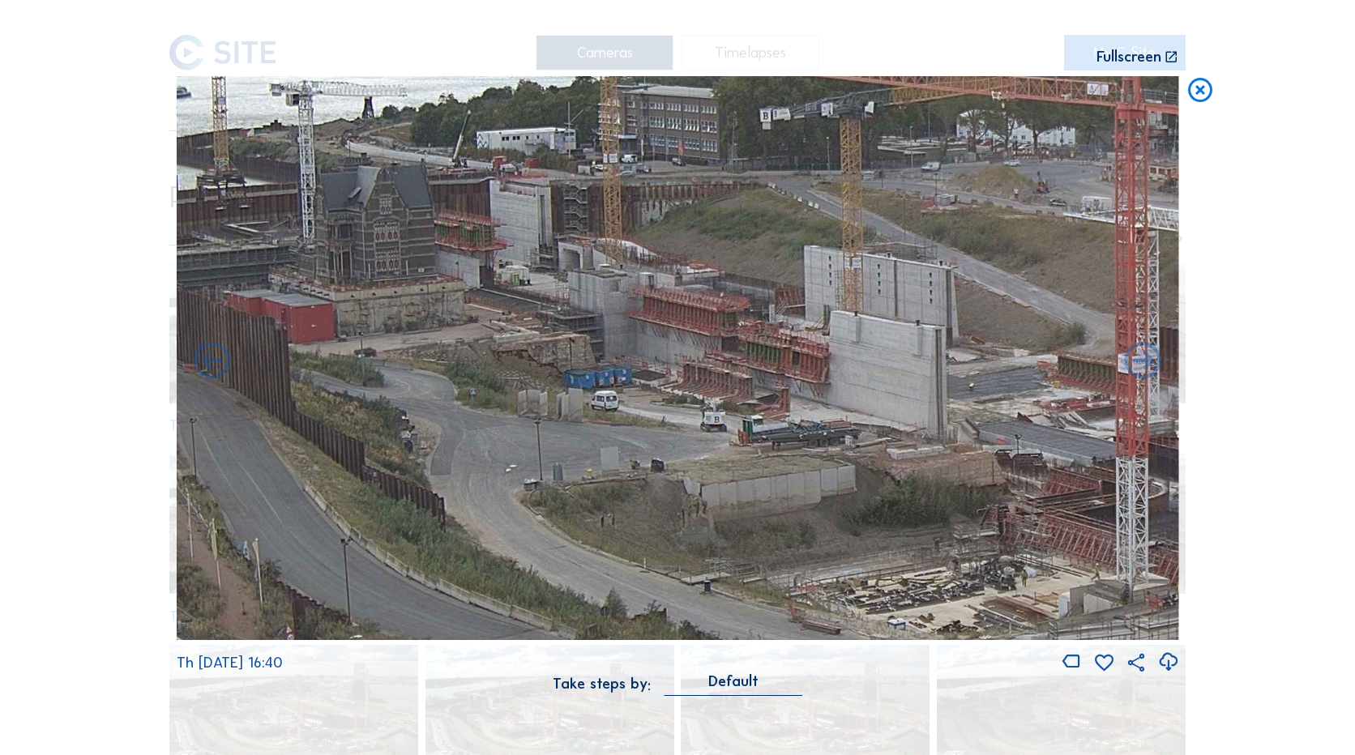
drag, startPoint x: 665, startPoint y: 411, endPoint x: 629, endPoint y: 471, distance: 69.8
click at [629, 471] on img at bounding box center [678, 358] width 1003 height 564
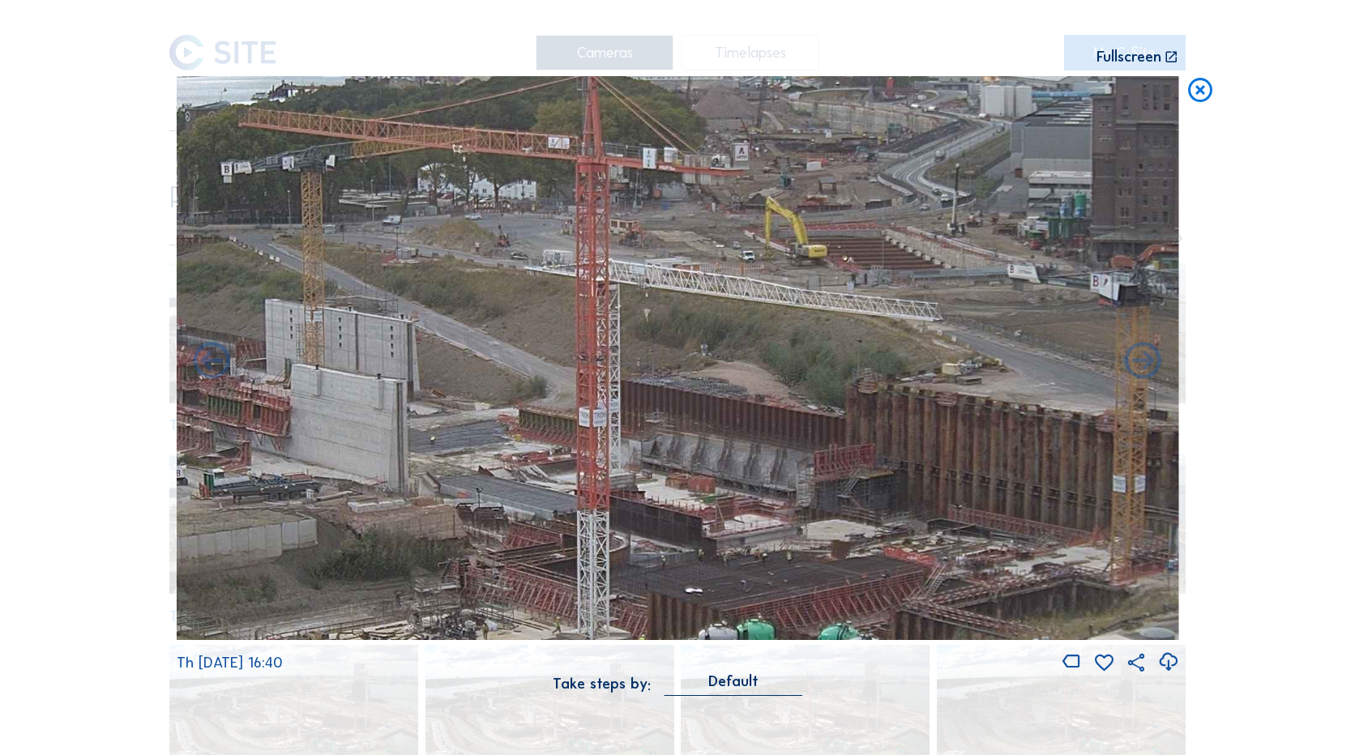
drag, startPoint x: 885, startPoint y: 409, endPoint x: 382, endPoint y: 403, distance: 503.3
click at [382, 403] on img at bounding box center [678, 358] width 1003 height 564
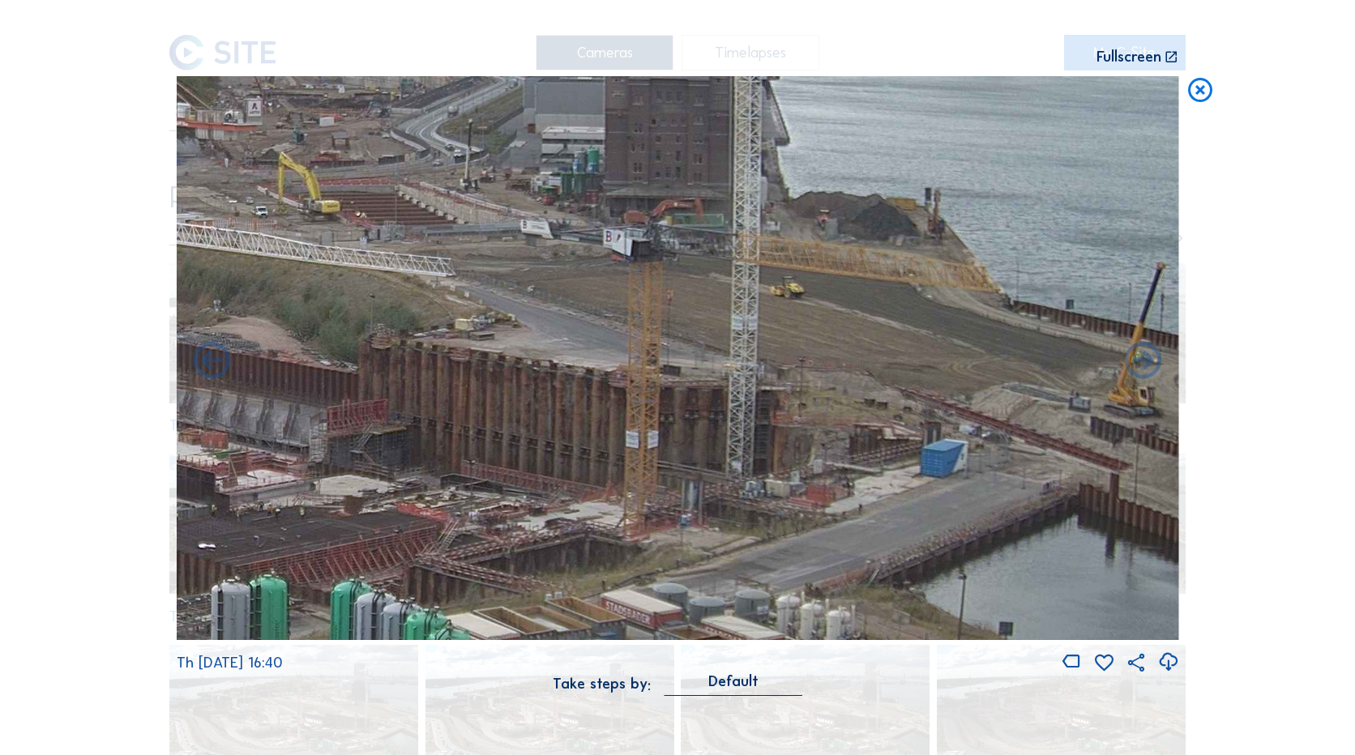
drag, startPoint x: 310, startPoint y: 377, endPoint x: 291, endPoint y: 367, distance: 21.0
click at [291, 367] on img at bounding box center [678, 358] width 1003 height 564
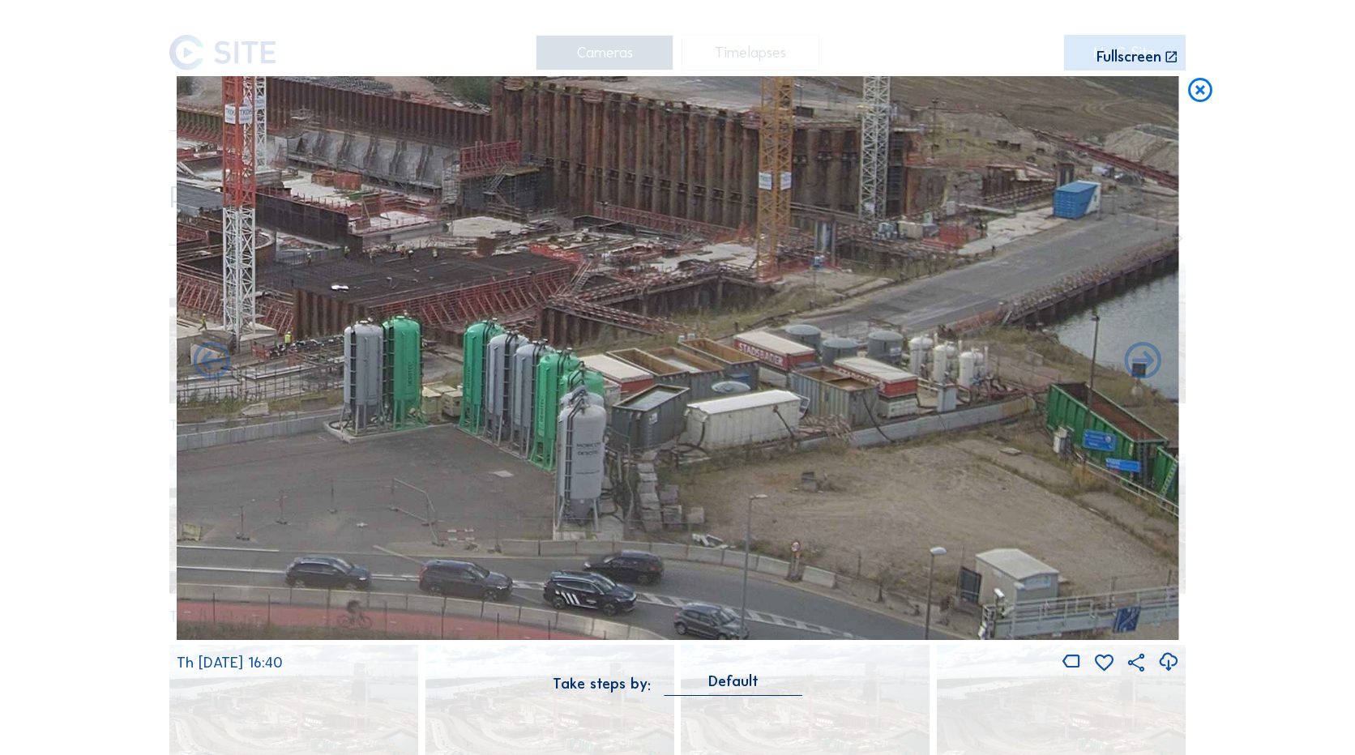
drag, startPoint x: 513, startPoint y: 426, endPoint x: 665, endPoint y: 177, distance: 292.4
click at [665, 177] on img at bounding box center [678, 358] width 1003 height 564
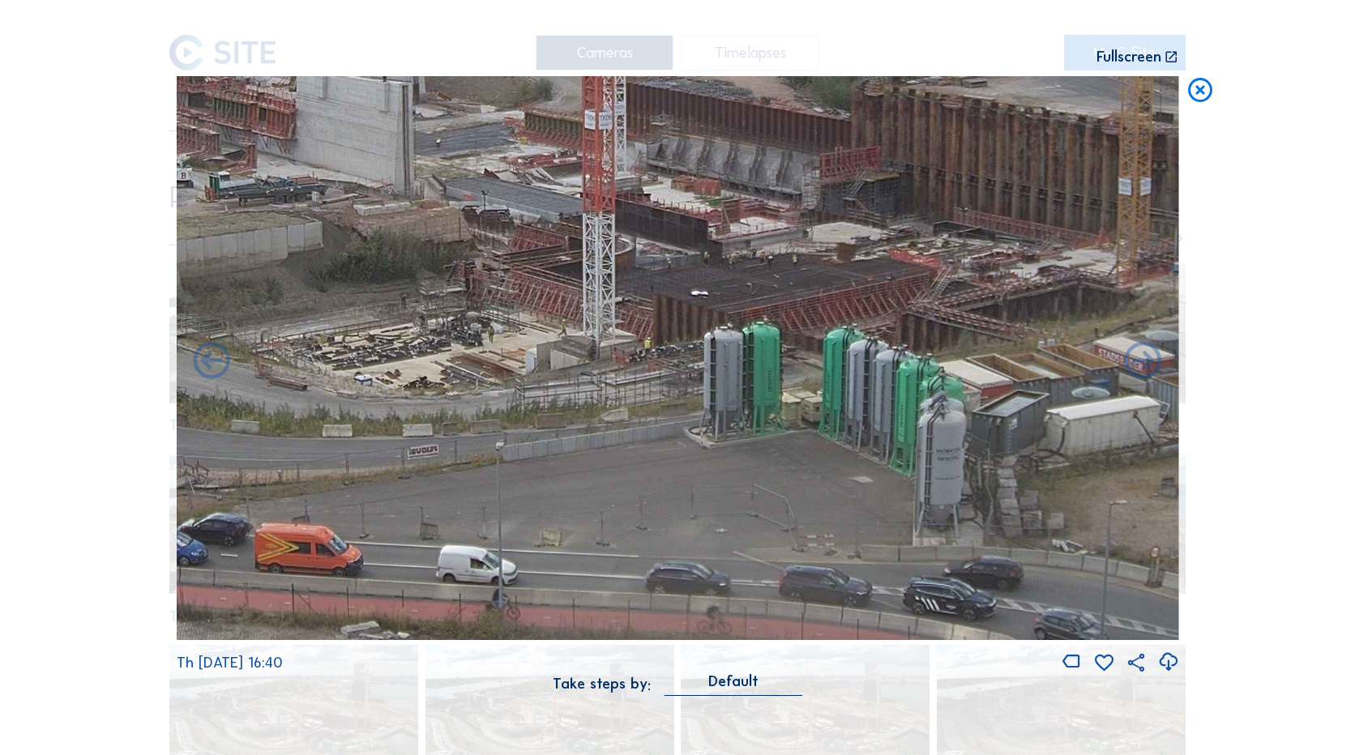
drag, startPoint x: 545, startPoint y: 241, endPoint x: 891, endPoint y: 247, distance: 346.1
click at [891, 247] on img at bounding box center [678, 358] width 1003 height 564
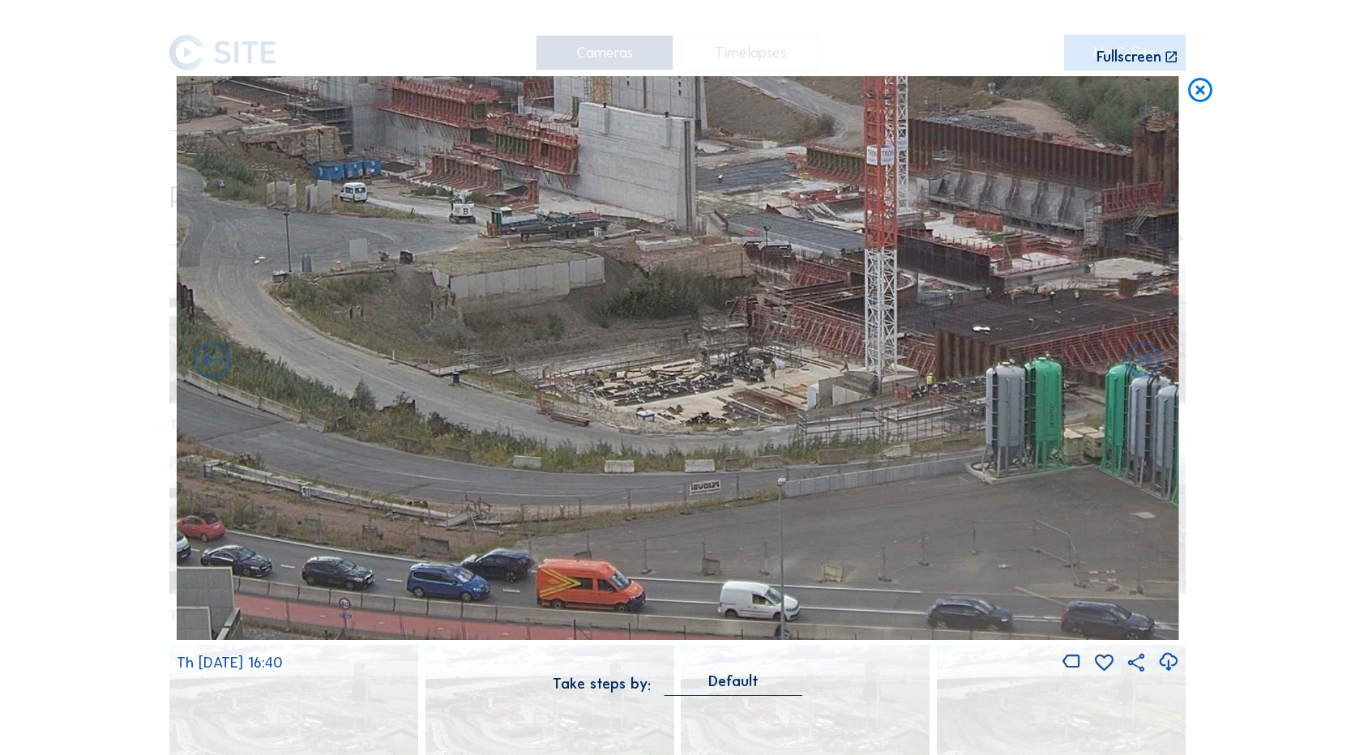
drag, startPoint x: 621, startPoint y: 263, endPoint x: 829, endPoint y: 295, distance: 210.8
click at [829, 295] on img at bounding box center [678, 358] width 1003 height 564
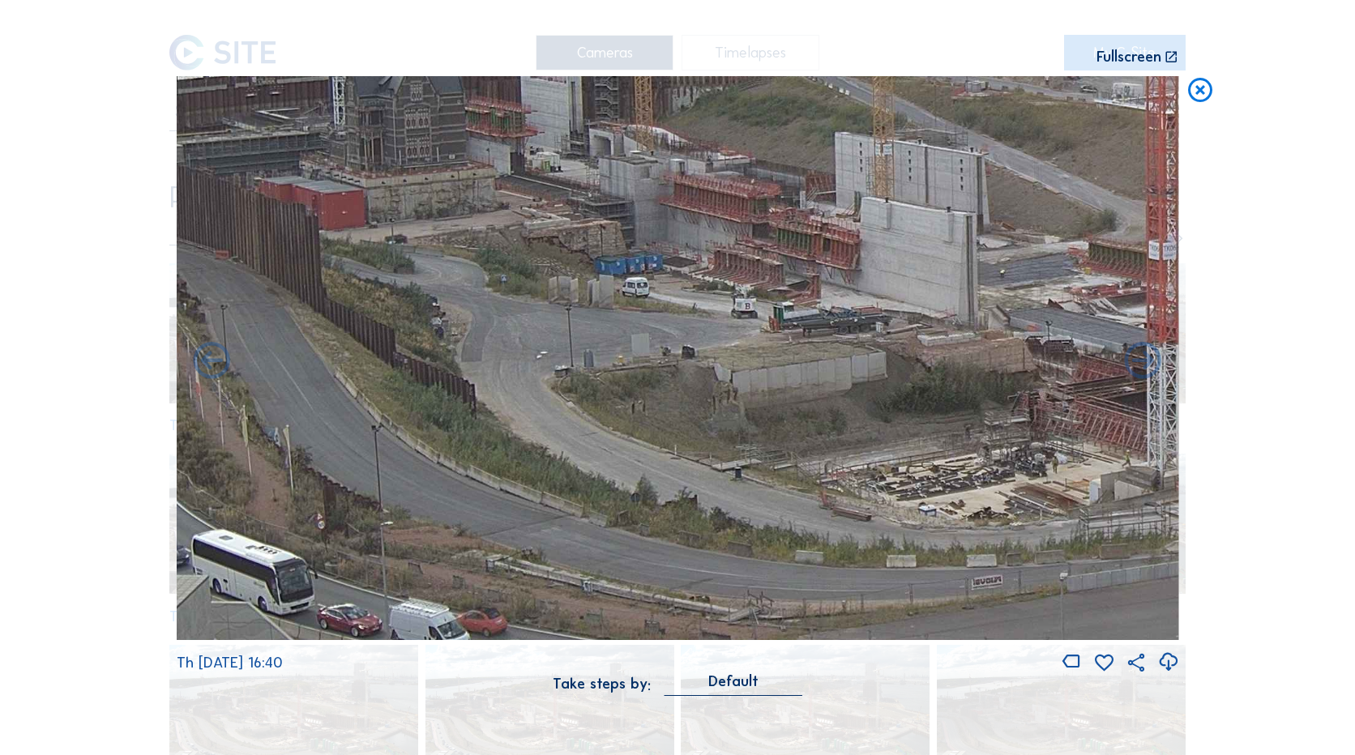
drag, startPoint x: 728, startPoint y: 353, endPoint x: 885, endPoint y: 395, distance: 162.8
click at [885, 395] on img at bounding box center [678, 358] width 1003 height 564
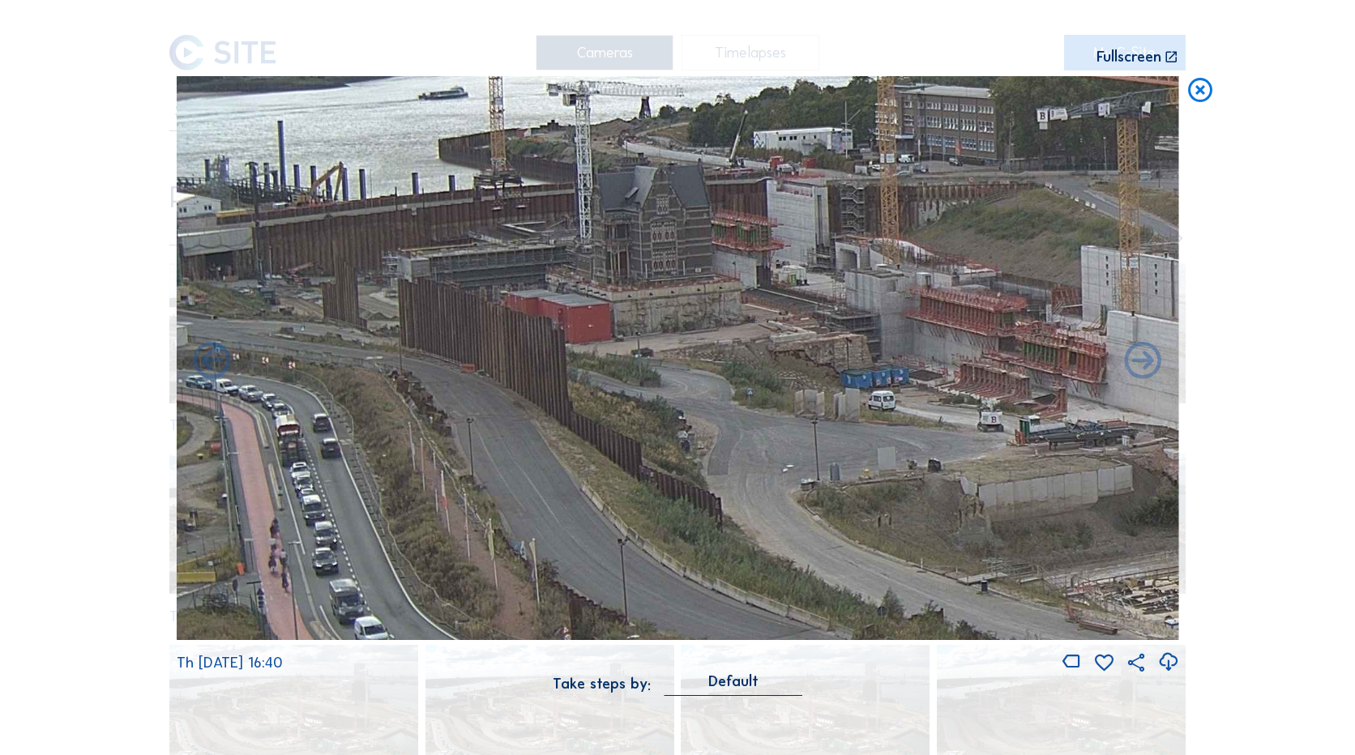
drag, startPoint x: 576, startPoint y: 374, endPoint x: 818, endPoint y: 481, distance: 263.8
click at [818, 481] on img at bounding box center [678, 358] width 1003 height 564
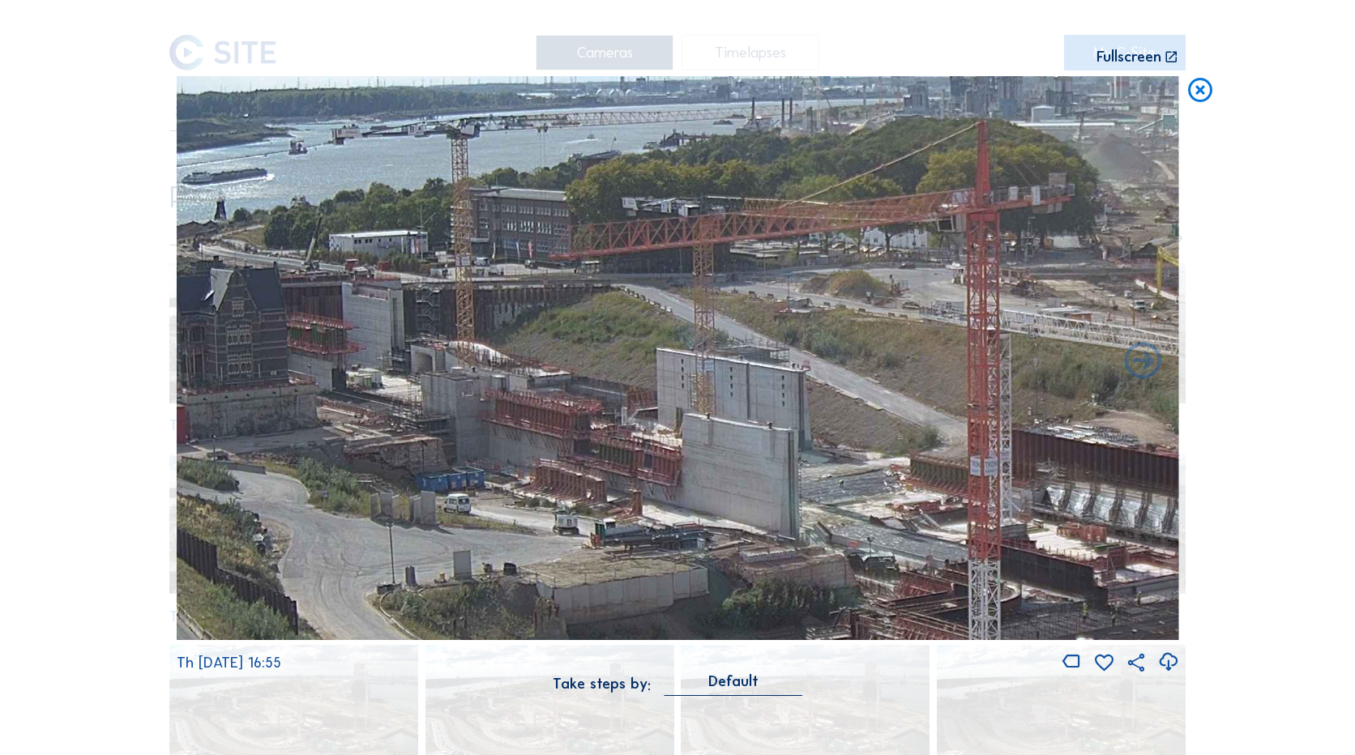
drag, startPoint x: 893, startPoint y: 340, endPoint x: 467, endPoint y: 442, distance: 438.3
click at [467, 442] on img at bounding box center [678, 358] width 1003 height 564
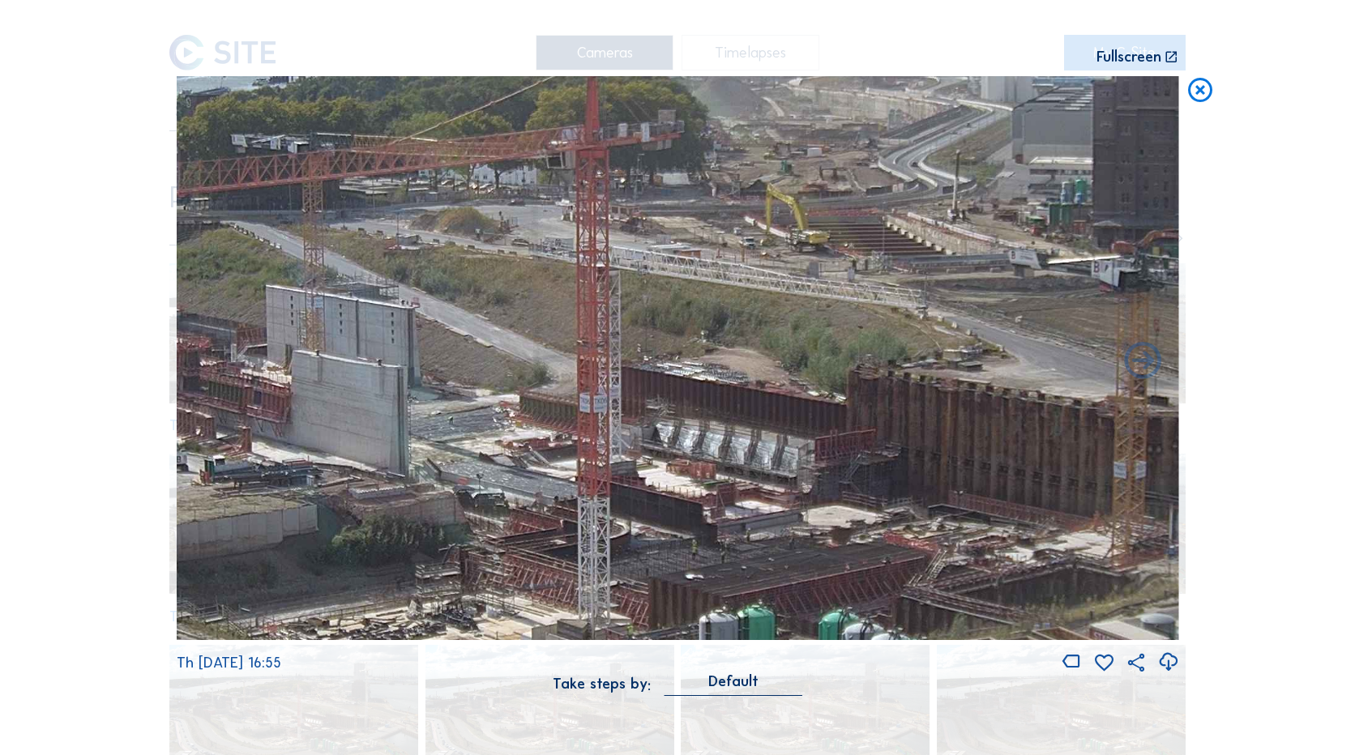
drag, startPoint x: 547, startPoint y: 417, endPoint x: 379, endPoint y: 395, distance: 169.3
click at [379, 395] on img at bounding box center [678, 358] width 1003 height 564
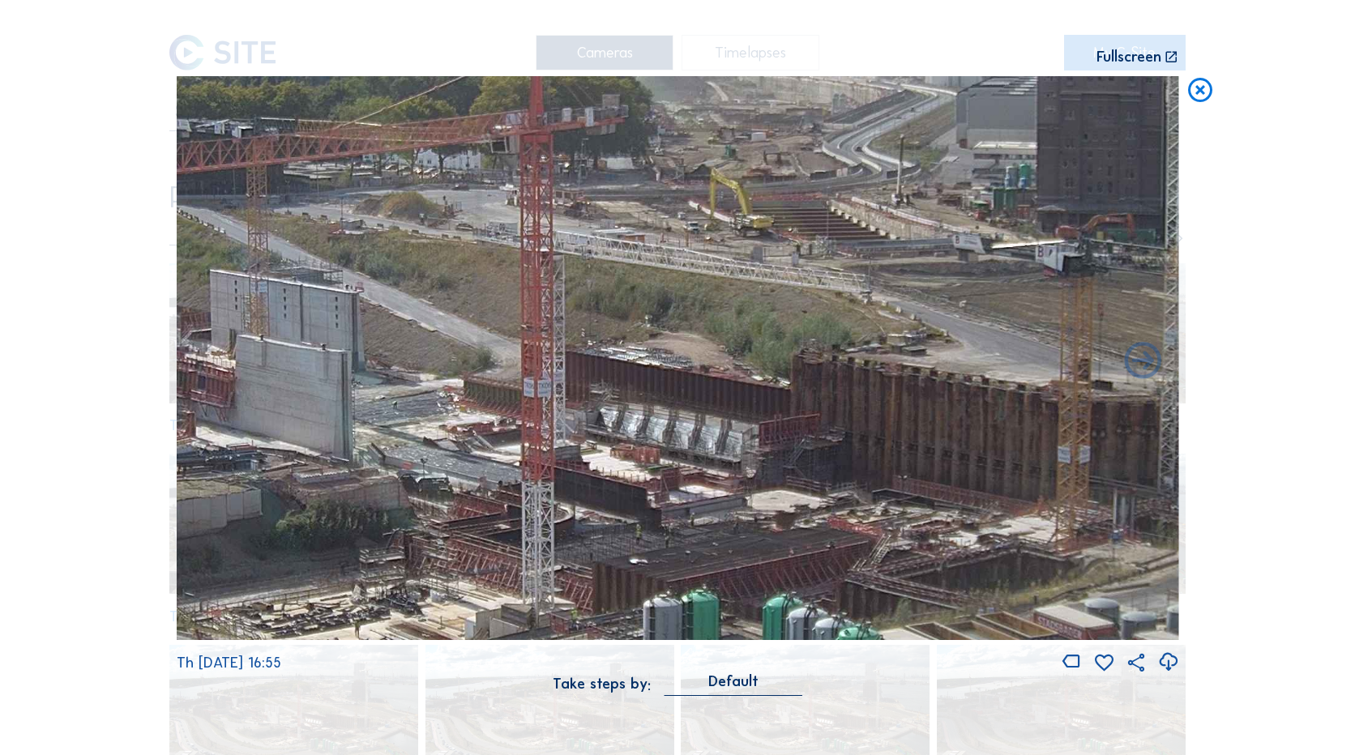
drag, startPoint x: 832, startPoint y: 421, endPoint x: 643, endPoint y: 386, distance: 192.0
click at [643, 386] on img at bounding box center [678, 358] width 1003 height 564
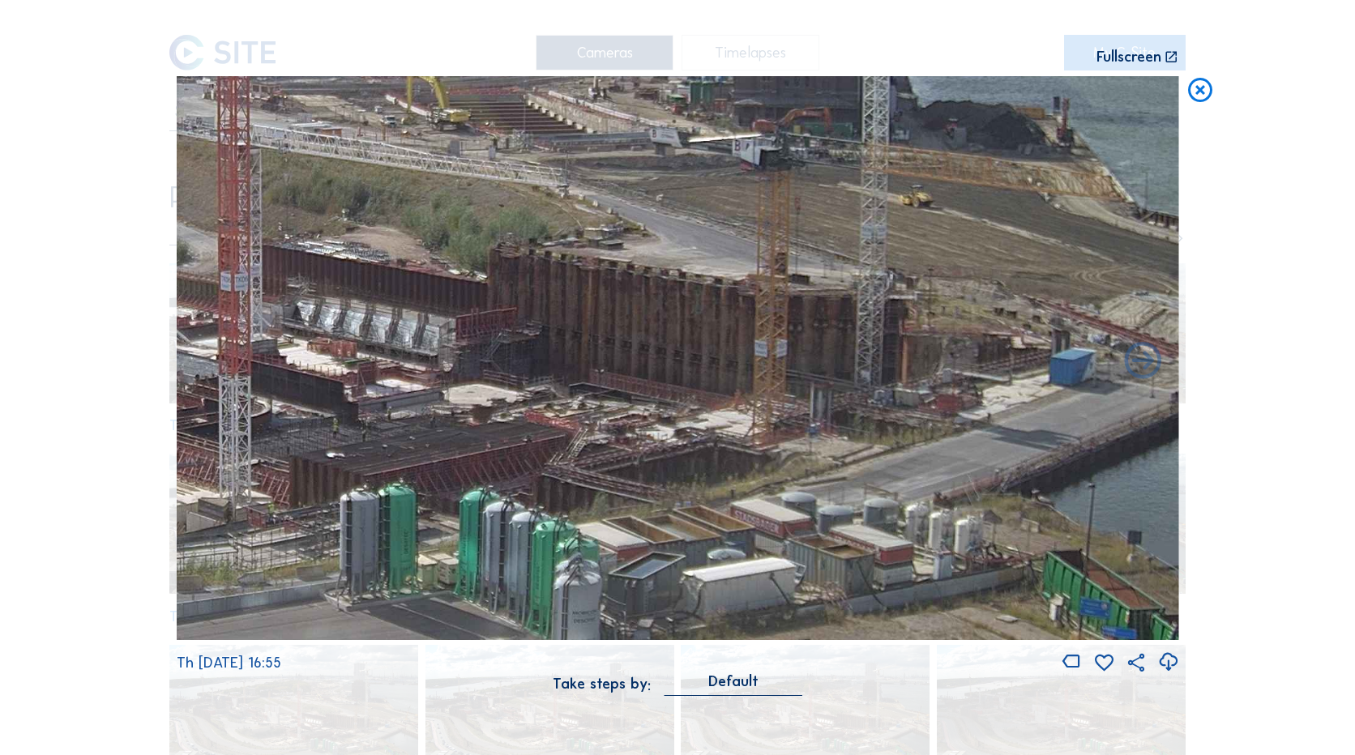
drag, startPoint x: 816, startPoint y: 447, endPoint x: 582, endPoint y: 296, distance: 278.5
click at [582, 296] on img at bounding box center [678, 358] width 1003 height 564
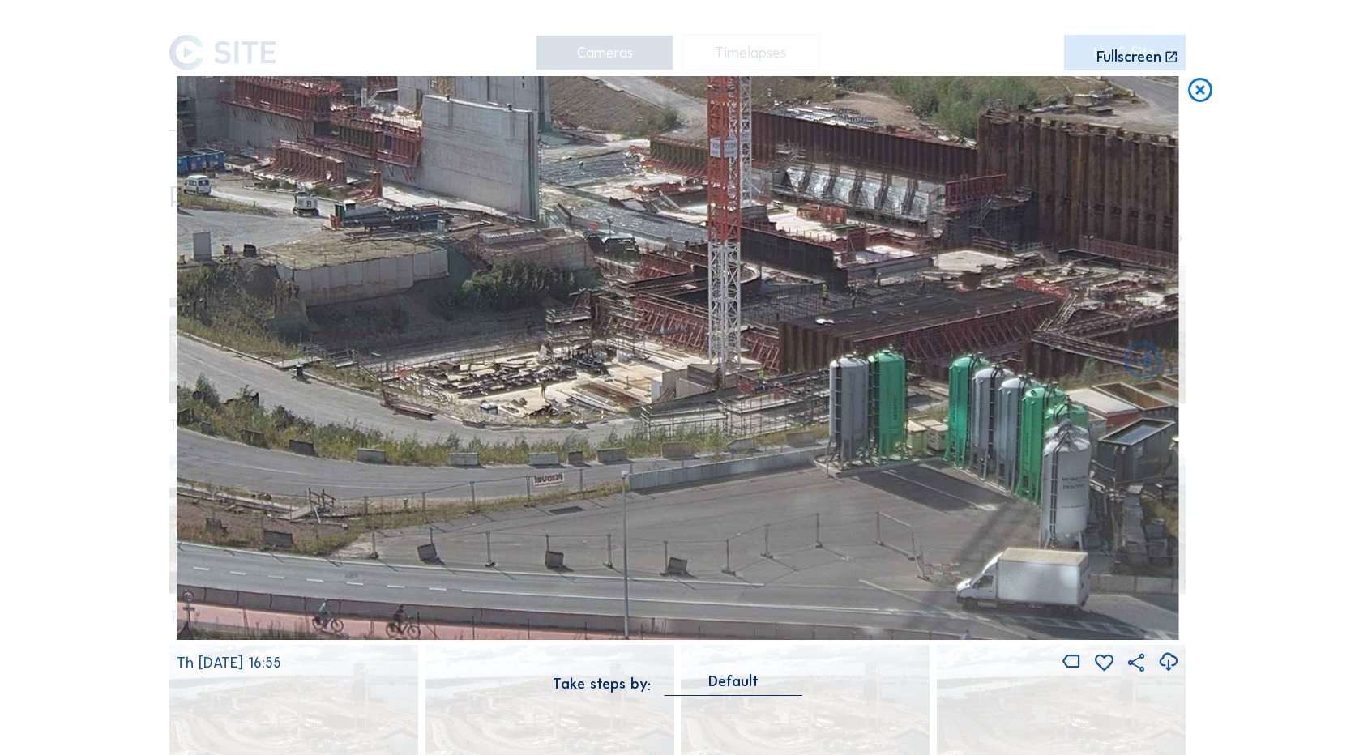
drag, startPoint x: 514, startPoint y: 361, endPoint x: 1071, endPoint y: 294, distance: 560.7
click at [1071, 294] on img at bounding box center [678, 358] width 1003 height 564
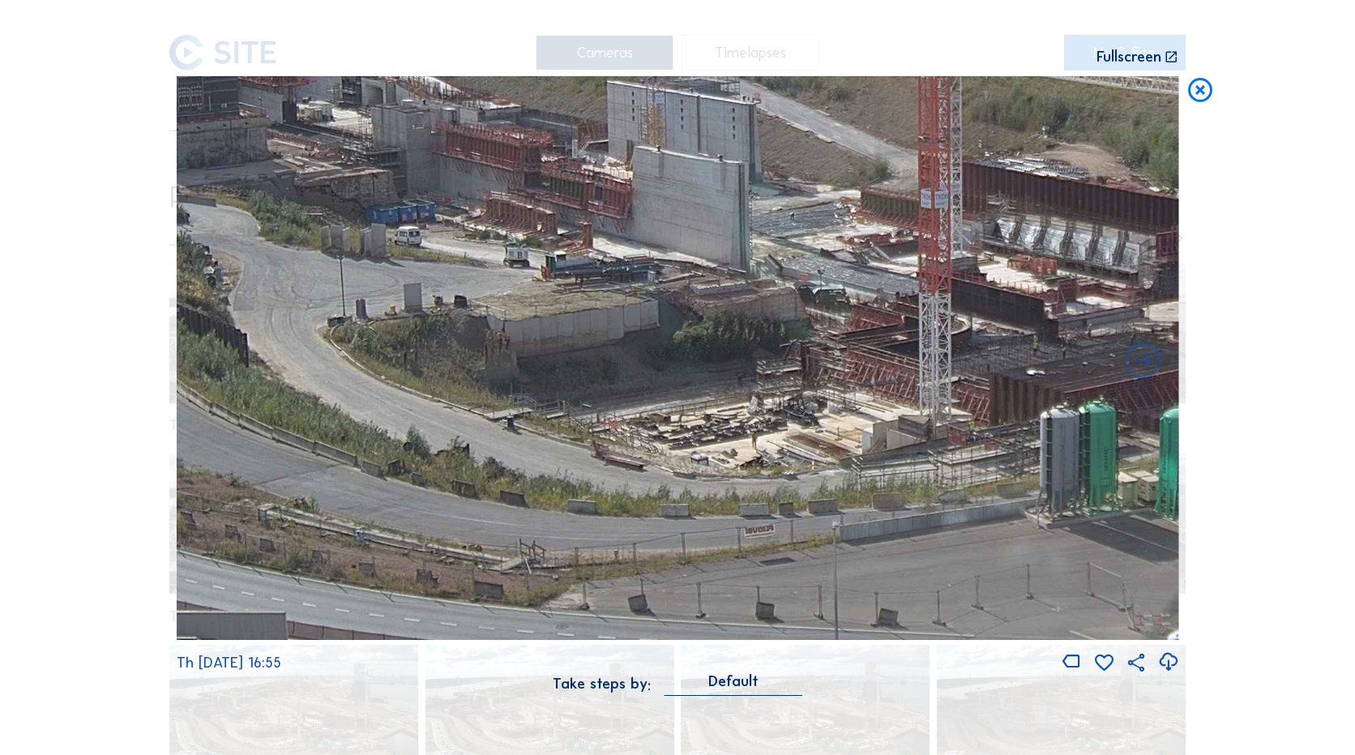
drag, startPoint x: 725, startPoint y: 301, endPoint x: 922, endPoint y: 351, distance: 203.2
click at [922, 351] on img at bounding box center [678, 358] width 1003 height 564
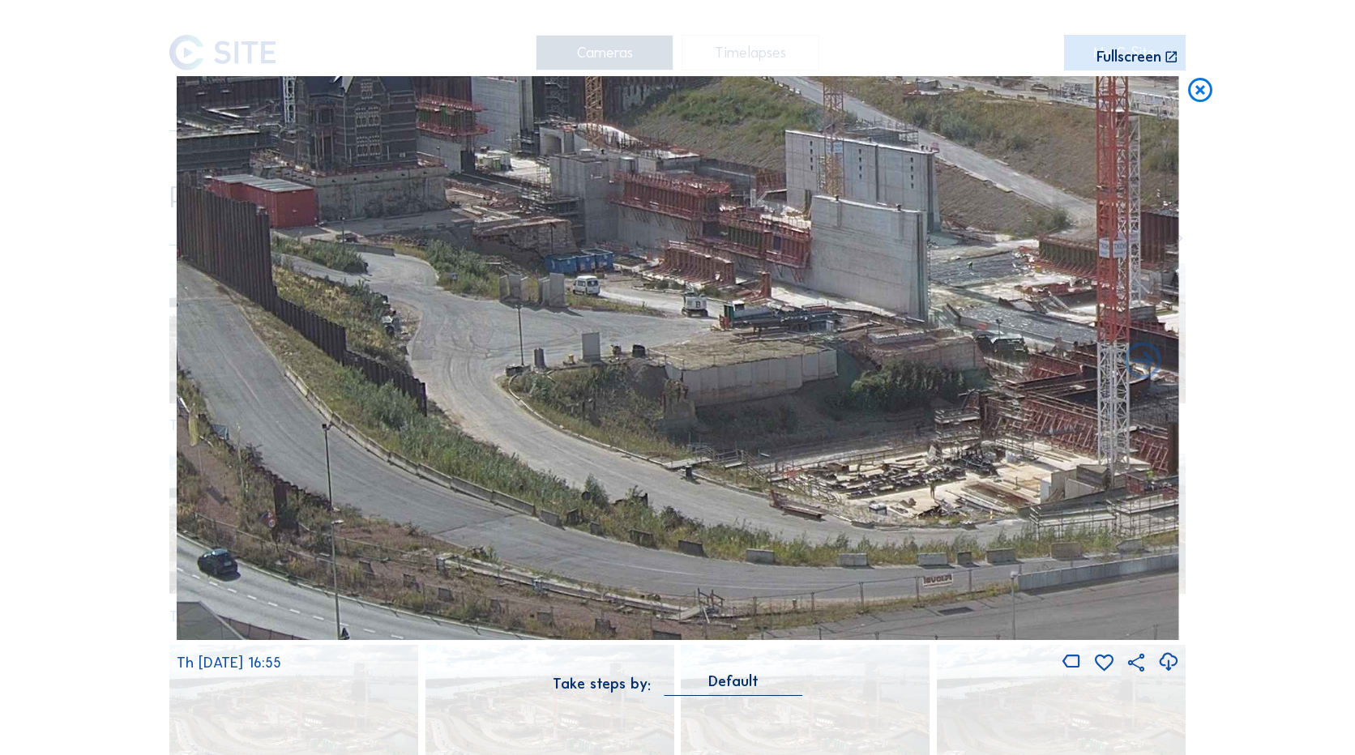
drag, startPoint x: 554, startPoint y: 332, endPoint x: 1186, endPoint y: 458, distance: 643.7
click at [1186, 458] on div "Scroll to travel through time | Press 'Alt' Button + Scroll to Zoom | Click and…" at bounding box center [677, 377] width 1355 height 755
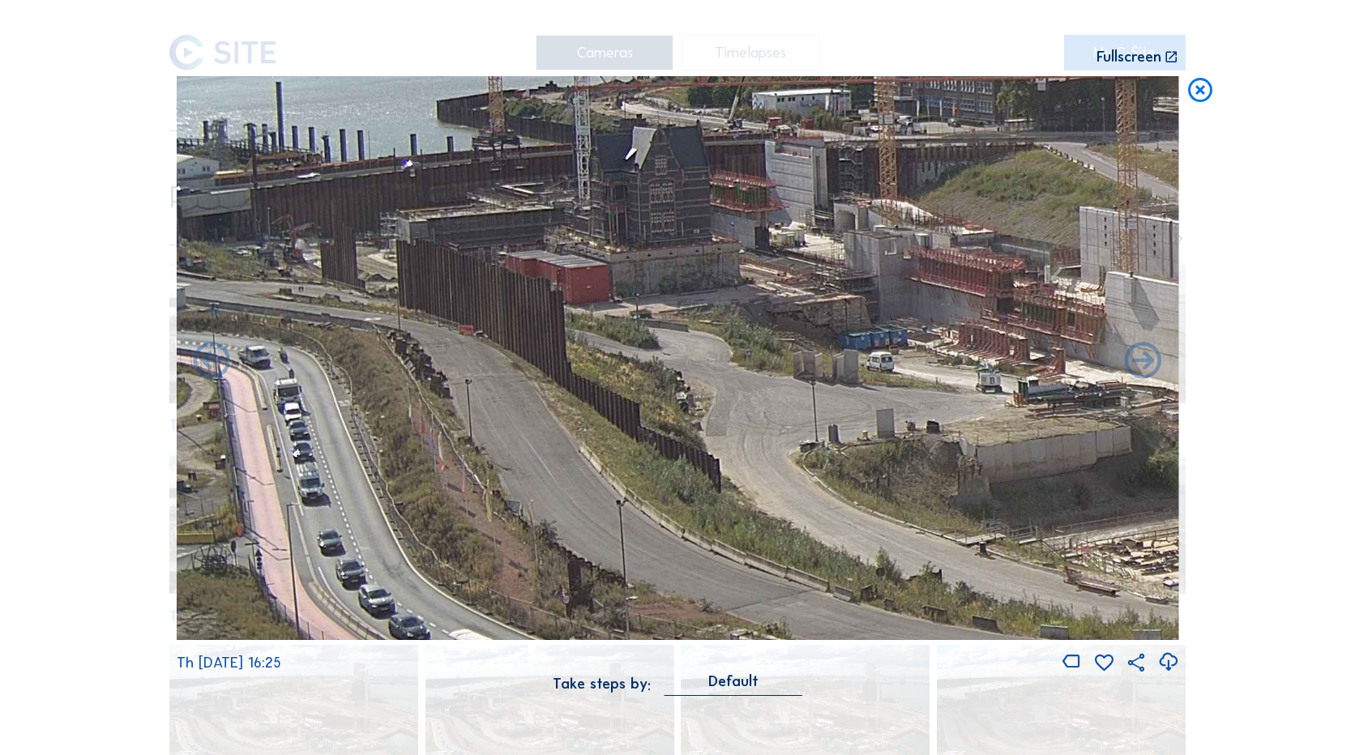
click at [1188, 91] on icon at bounding box center [1200, 91] width 29 height 30
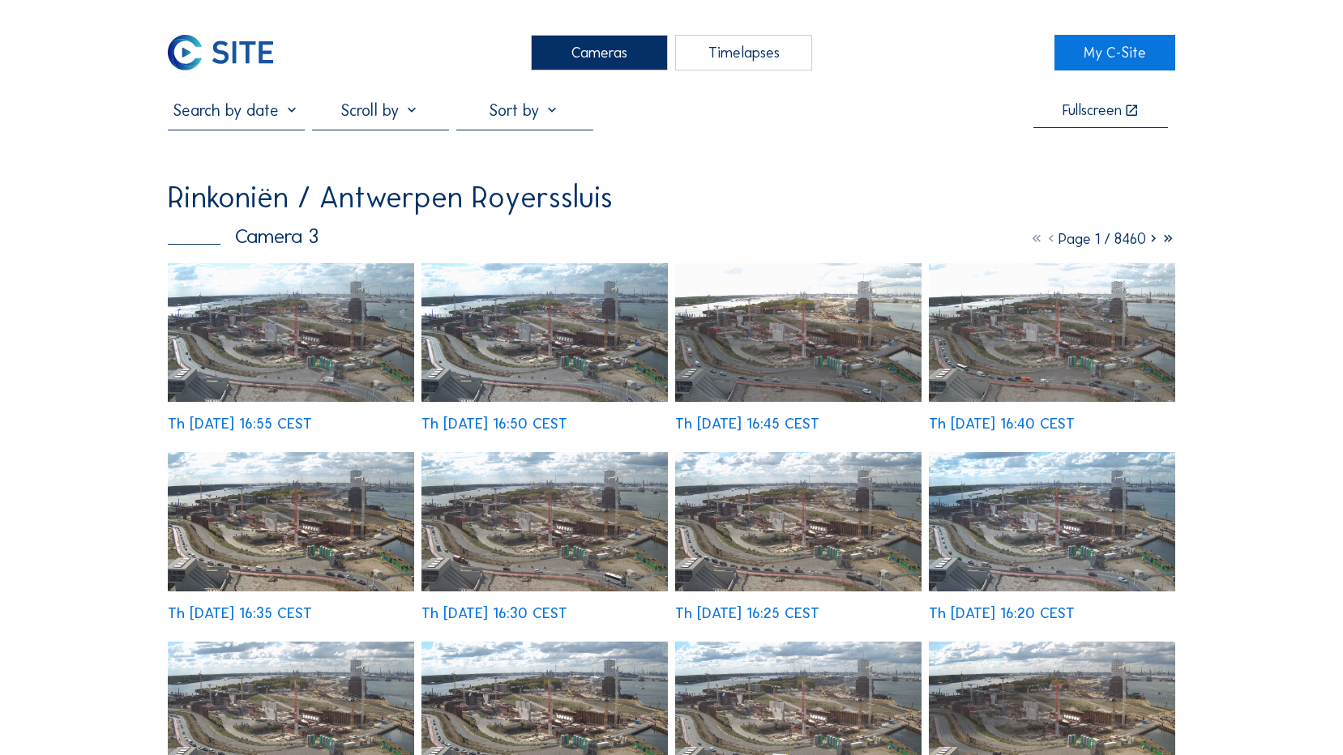
click at [201, 41] on img at bounding box center [220, 53] width 105 height 36
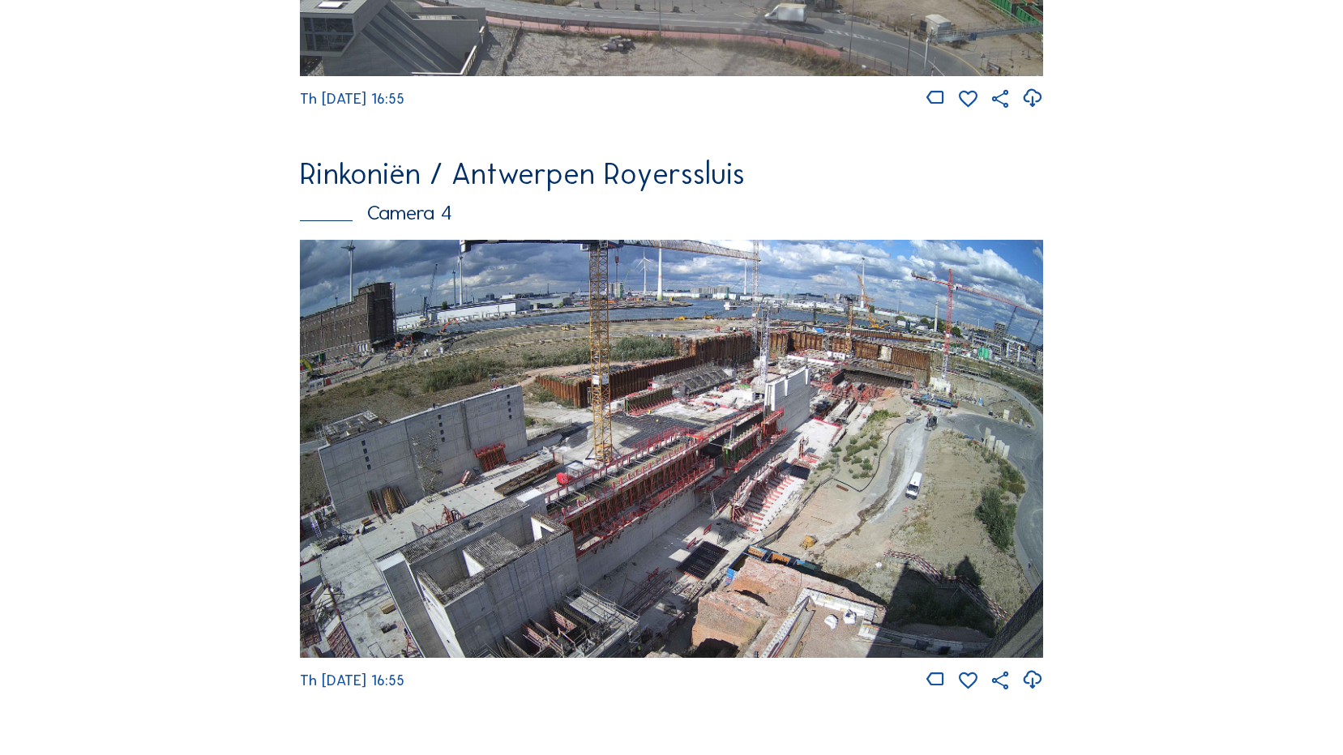
scroll to position [2372, 0]
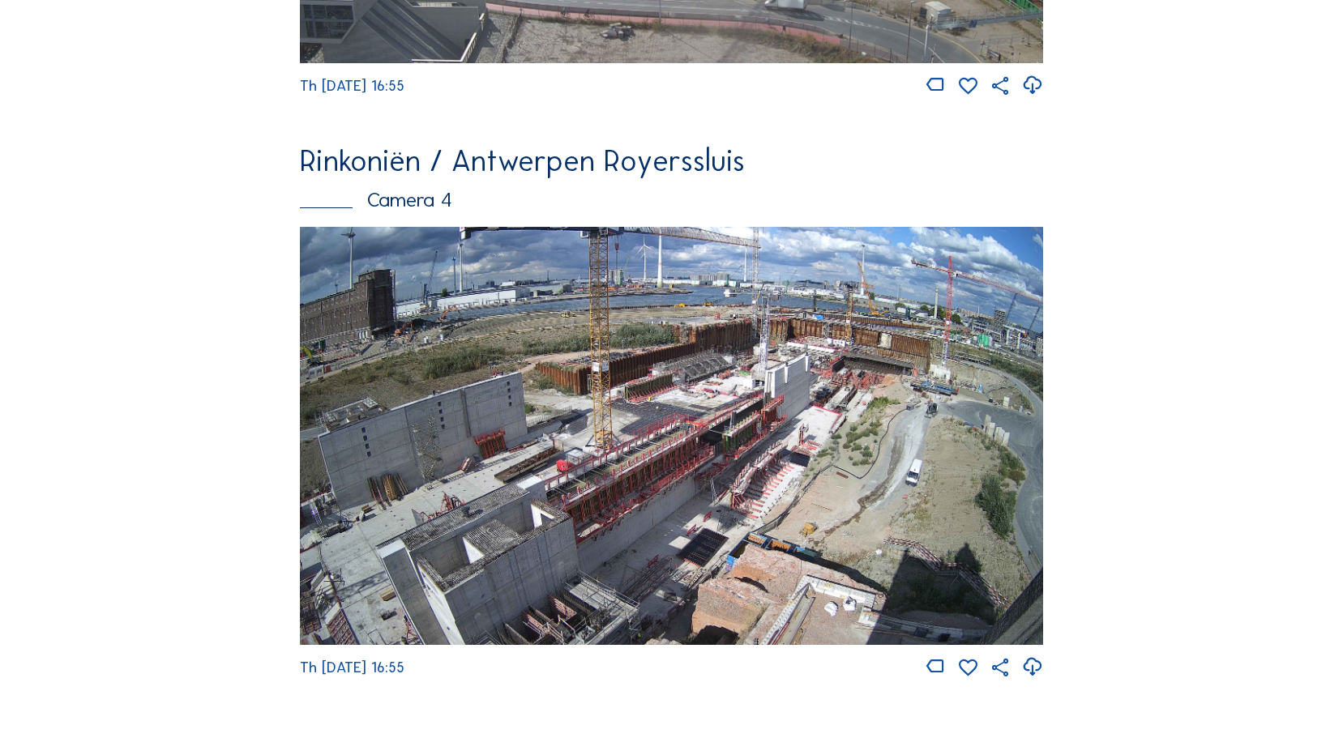
click at [728, 490] on img at bounding box center [671, 435] width 742 height 417
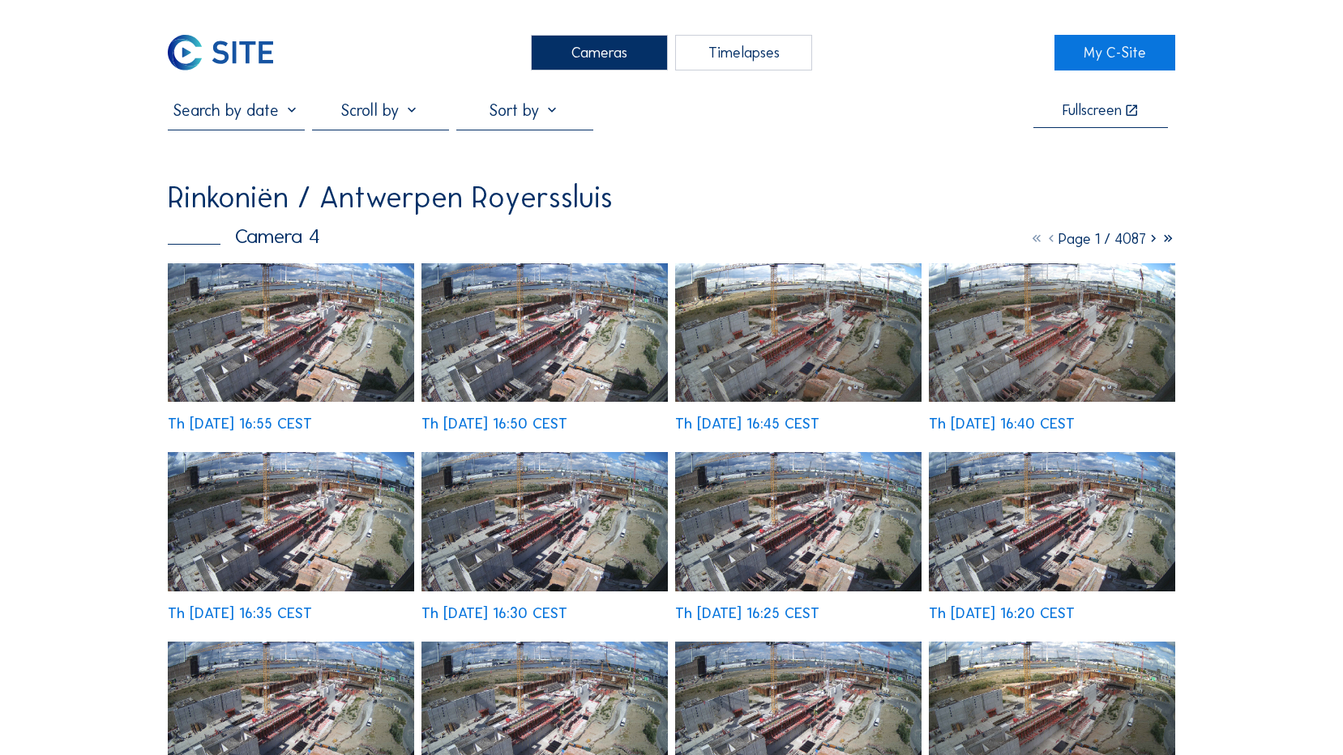
click at [552, 314] on img at bounding box center [544, 332] width 246 height 139
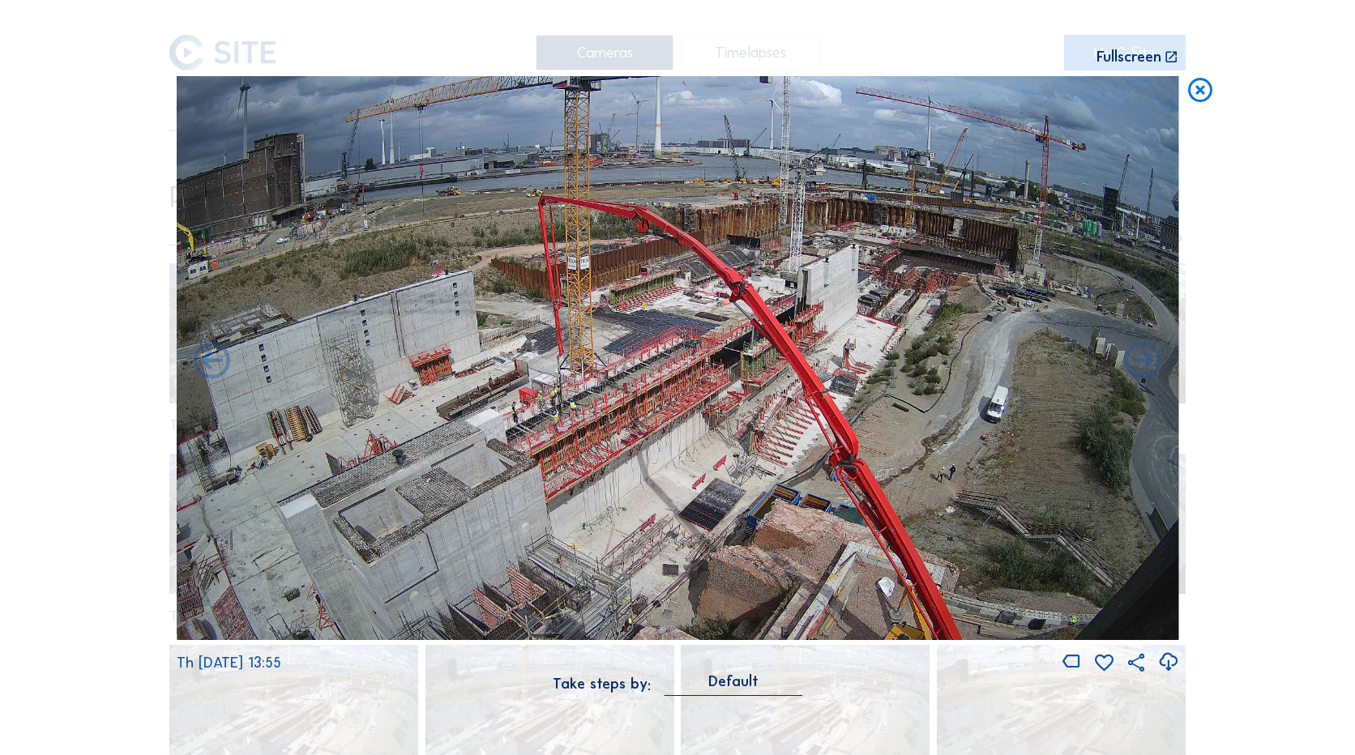
click at [1209, 91] on icon at bounding box center [1200, 91] width 29 height 30
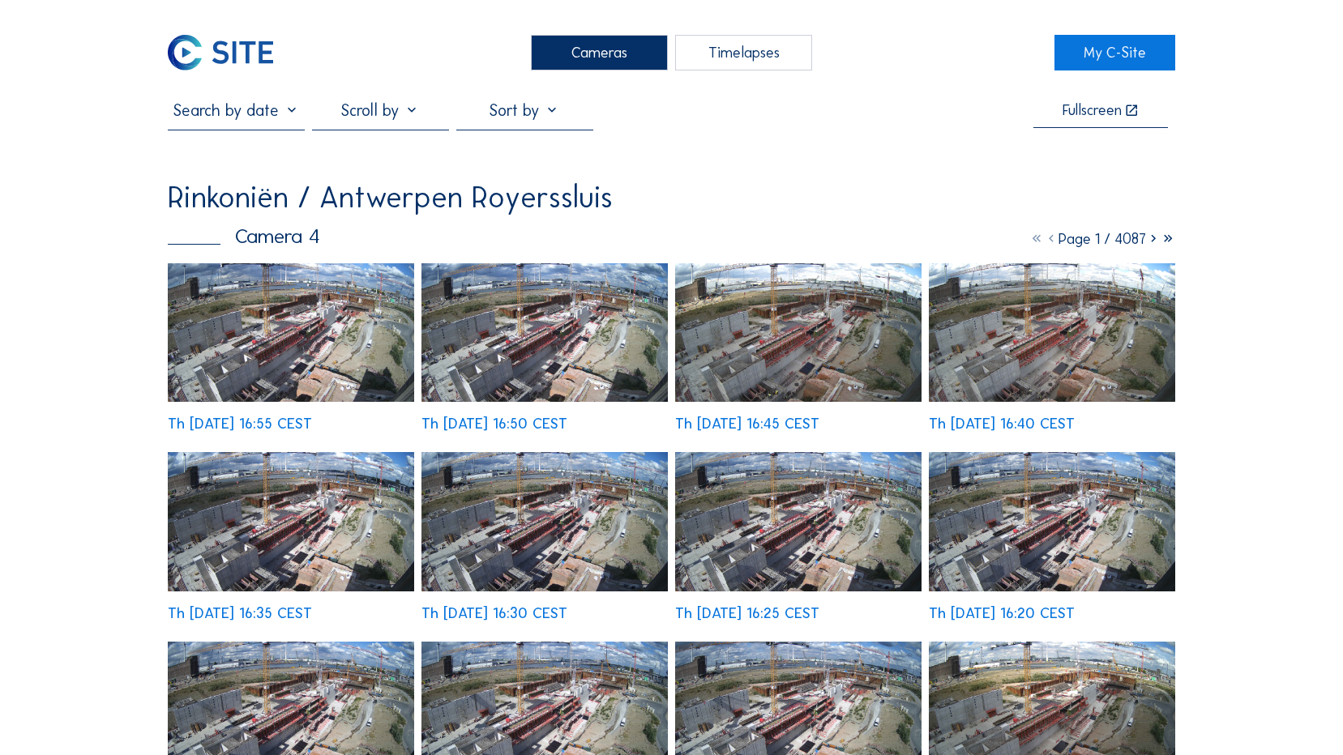
click at [218, 36] on img at bounding box center [220, 53] width 105 height 36
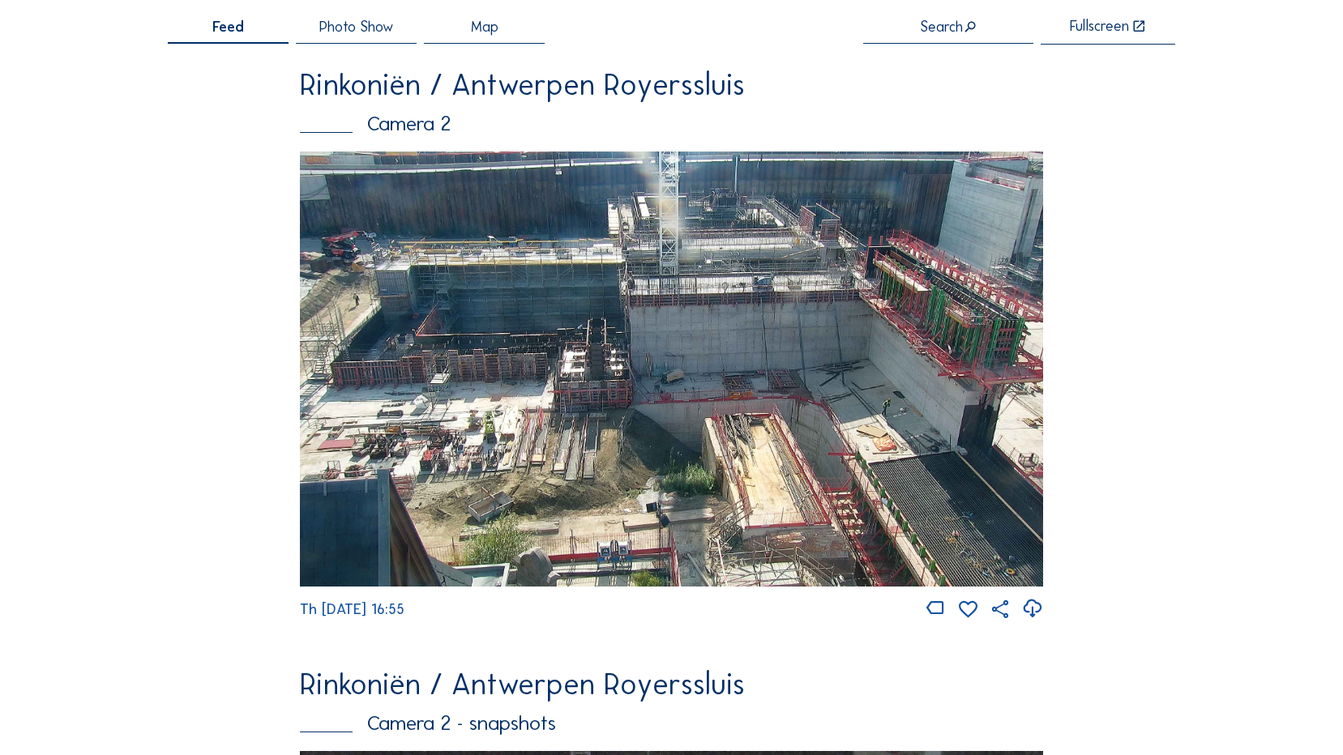
scroll to position [162, 0]
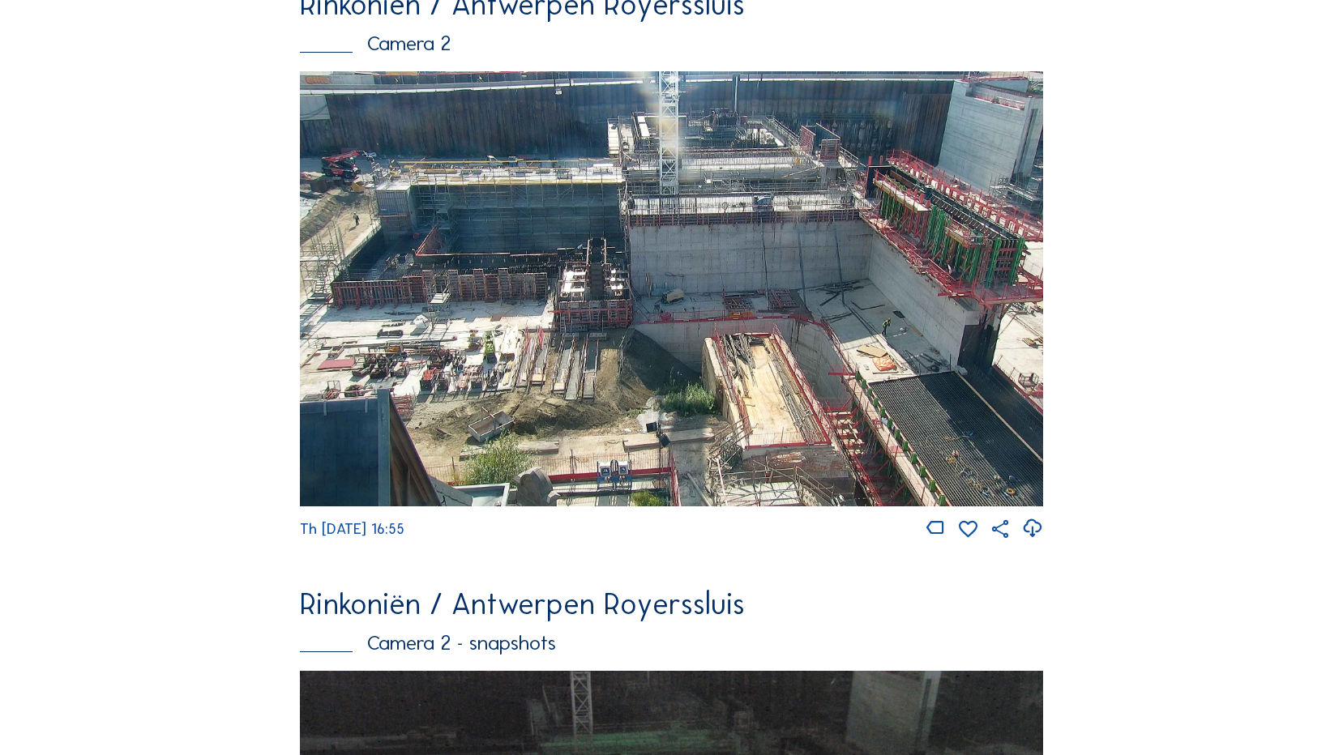
click at [625, 340] on img at bounding box center [671, 288] width 742 height 435
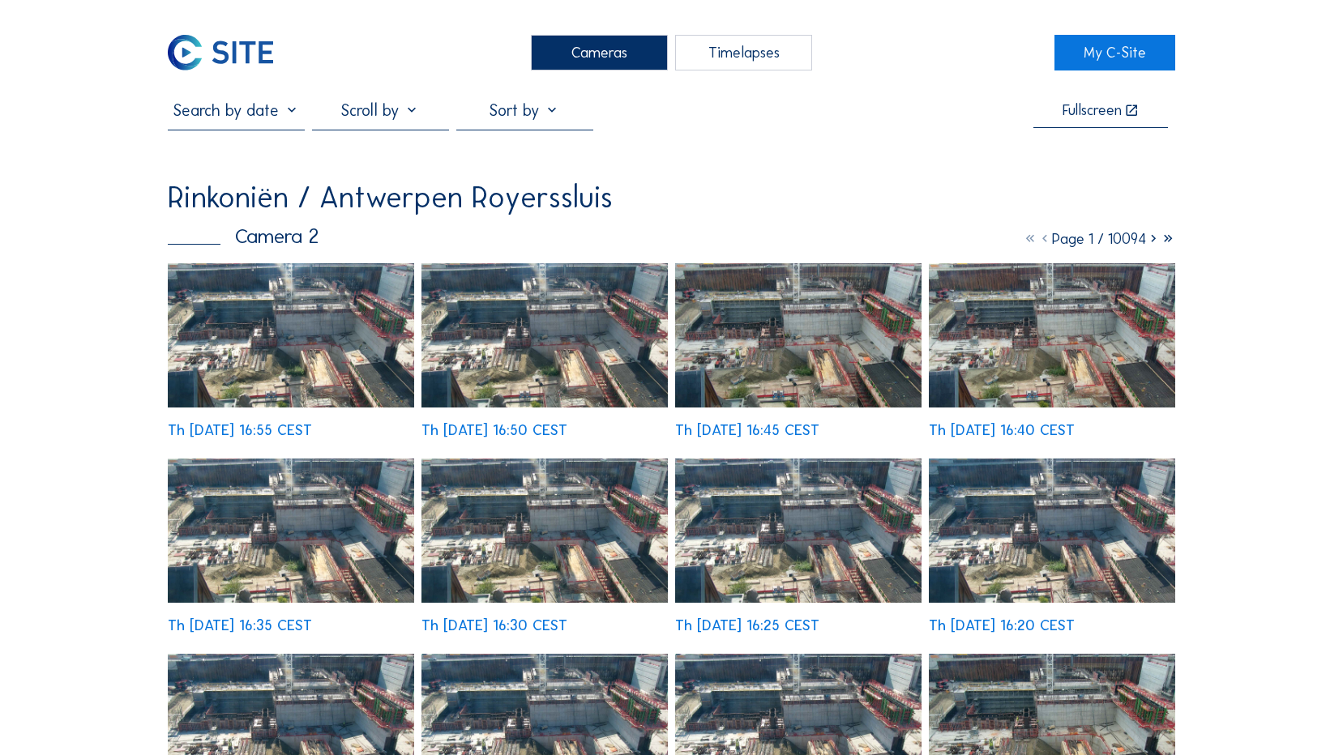
click at [570, 342] on img at bounding box center [544, 335] width 246 height 144
